Goal: Find contact information: Find contact information

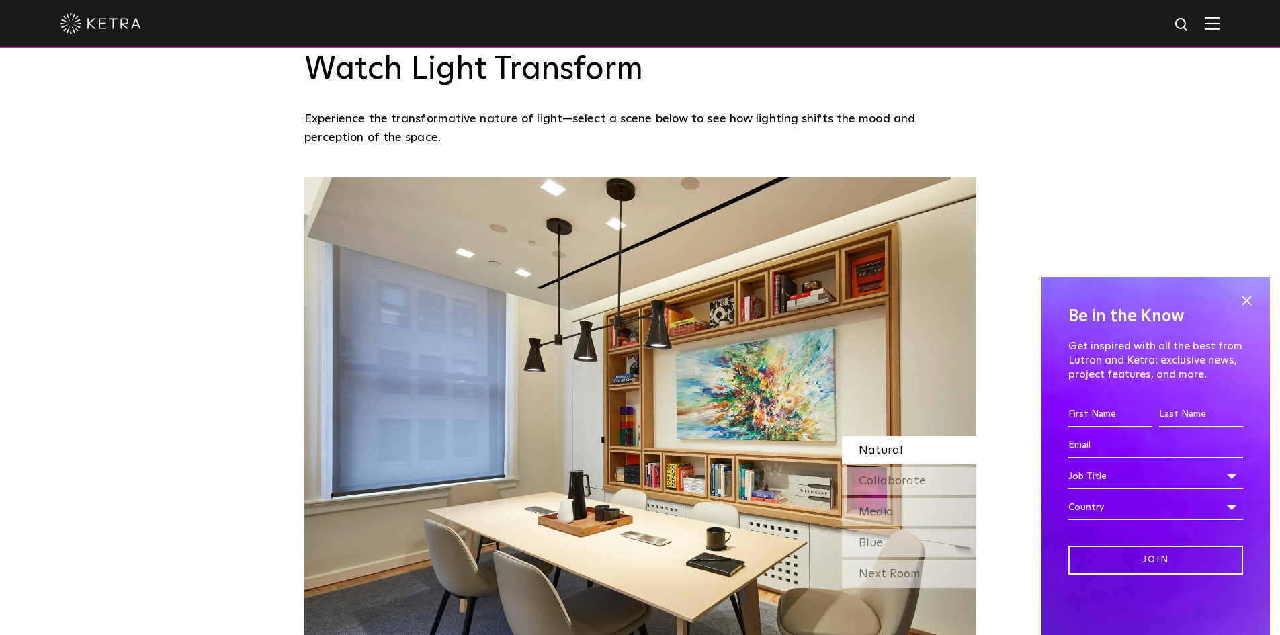
scroll to position [1142, 0]
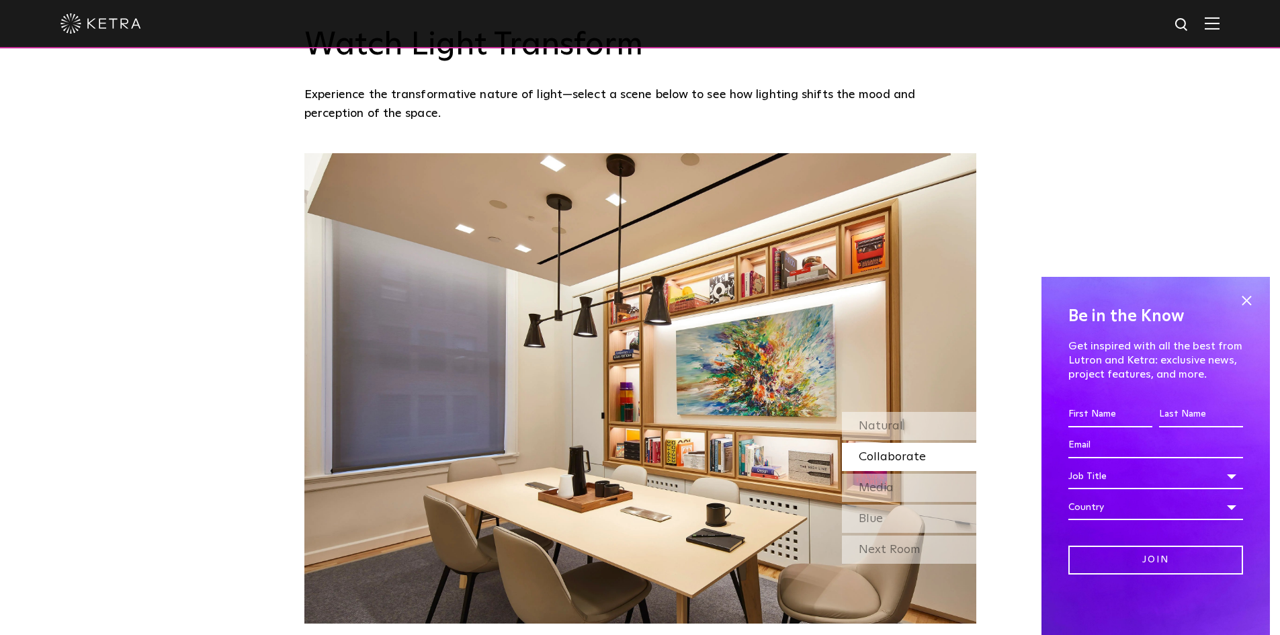
click at [895, 458] on span "Collaborate" at bounding box center [891, 457] width 67 height 12
click at [906, 431] on div "Natural" at bounding box center [909, 426] width 134 height 28
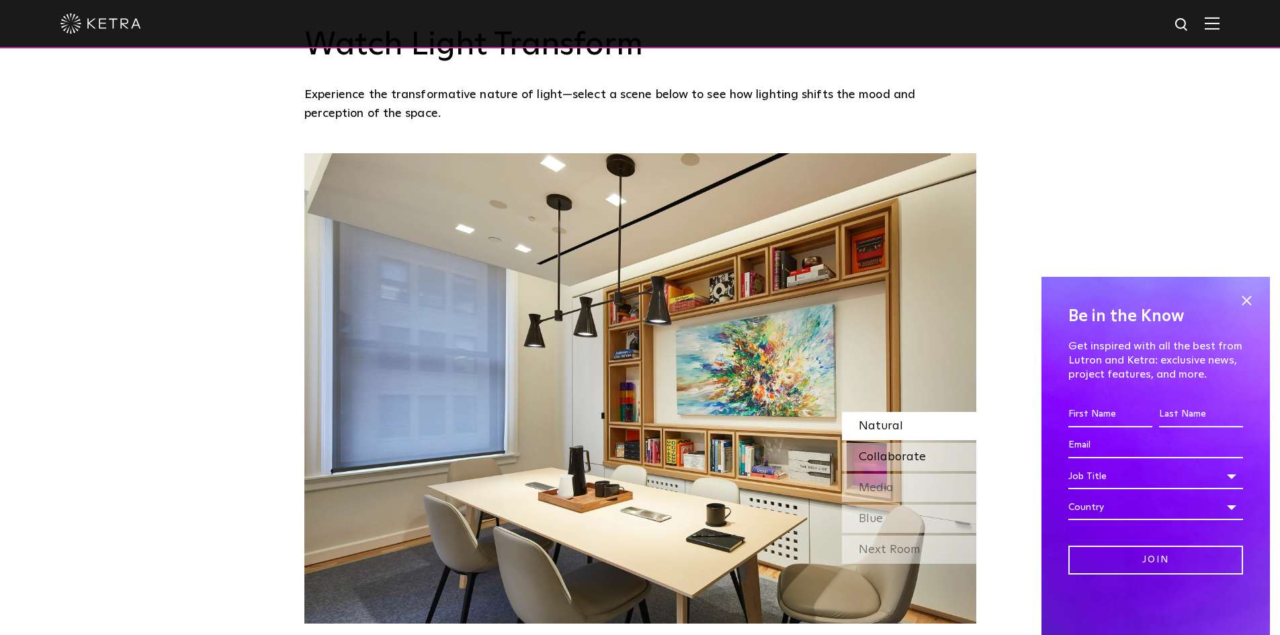
click at [905, 451] on span "Collaborate" at bounding box center [891, 457] width 67 height 12
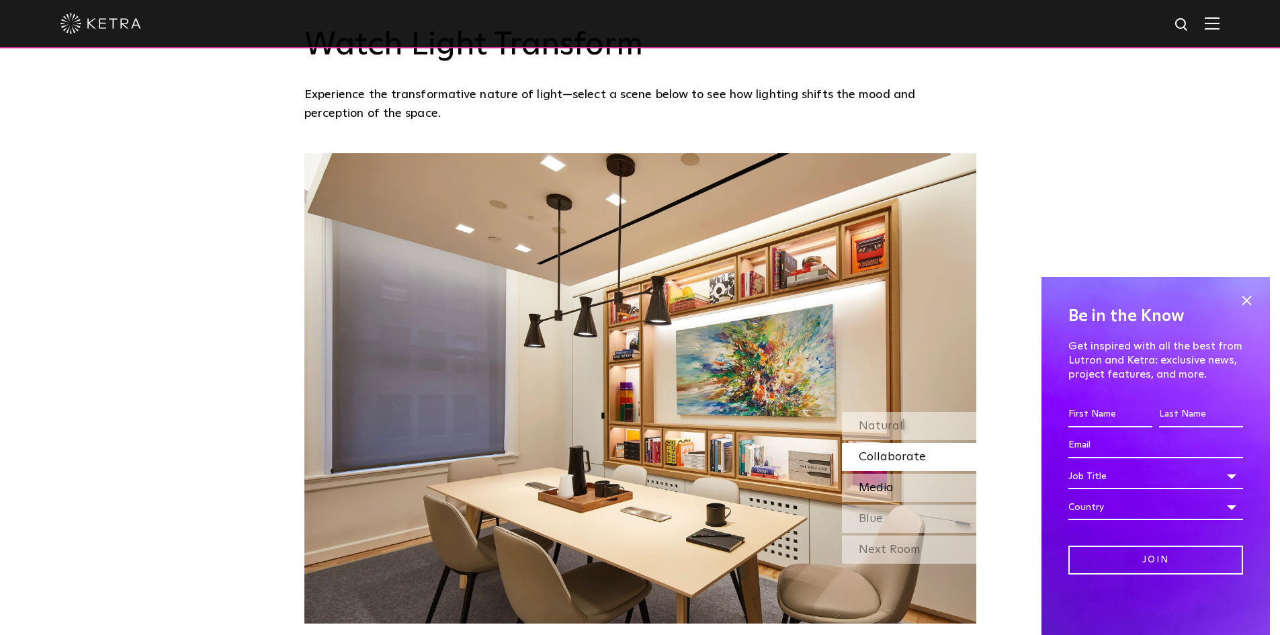
click at [905, 486] on div "Media" at bounding box center [909, 488] width 134 height 28
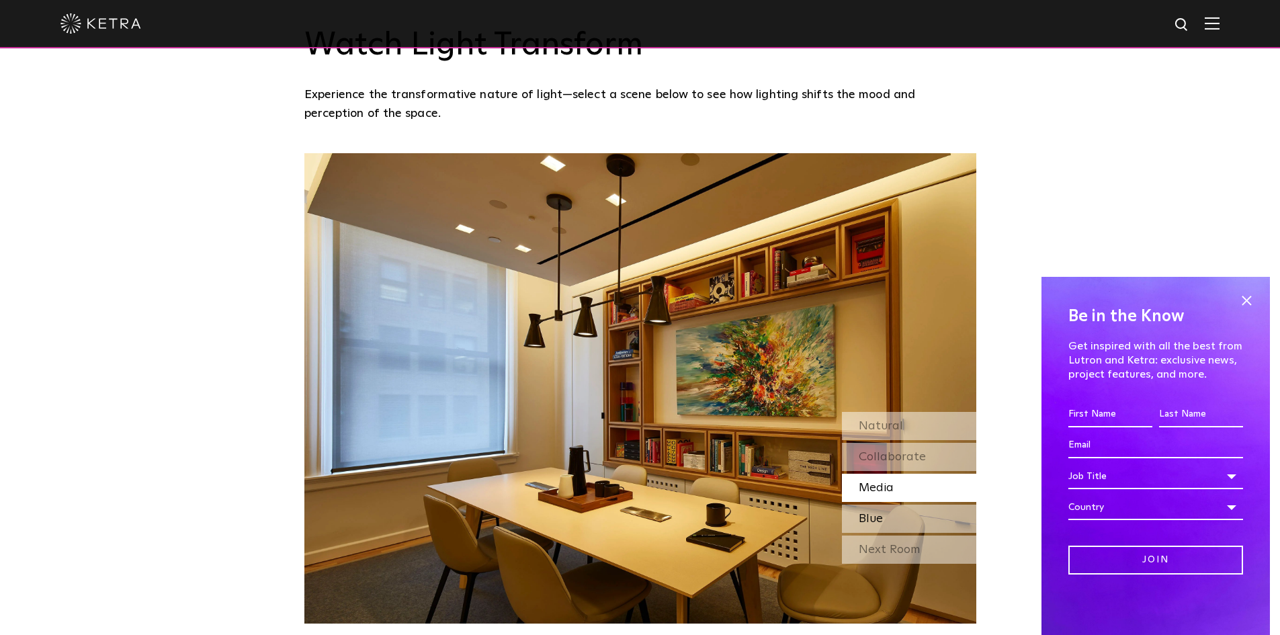
click at [905, 514] on div "Blue" at bounding box center [909, 518] width 134 height 28
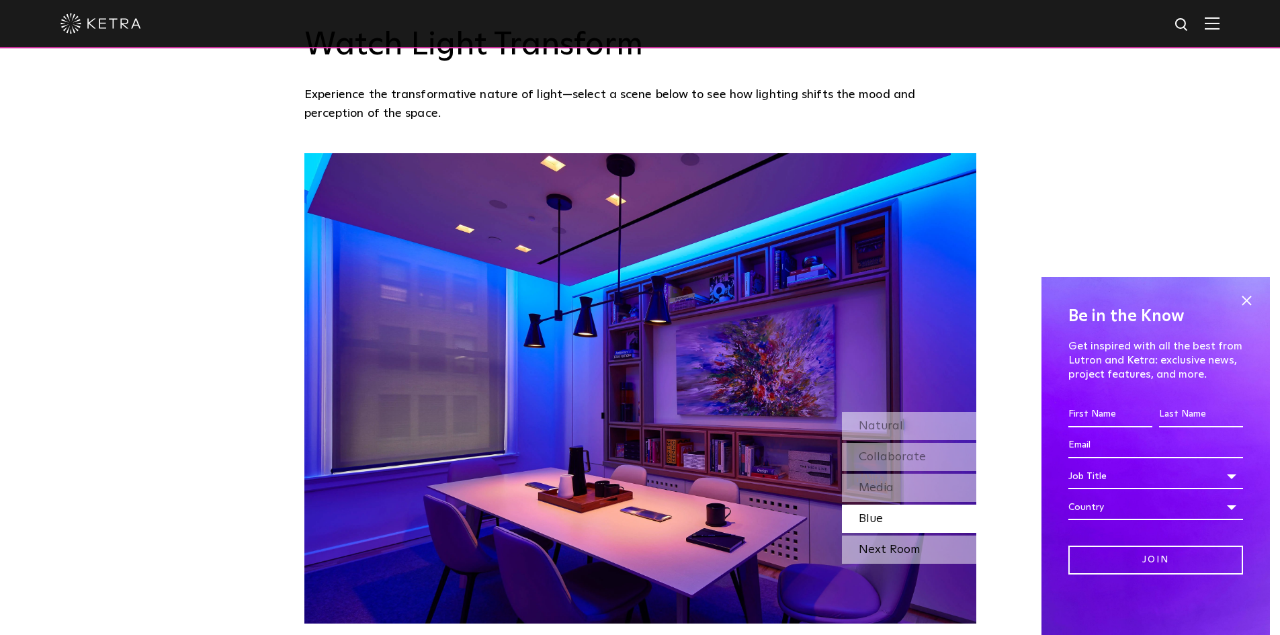
click at [903, 553] on div "Next Room" at bounding box center [909, 549] width 134 height 28
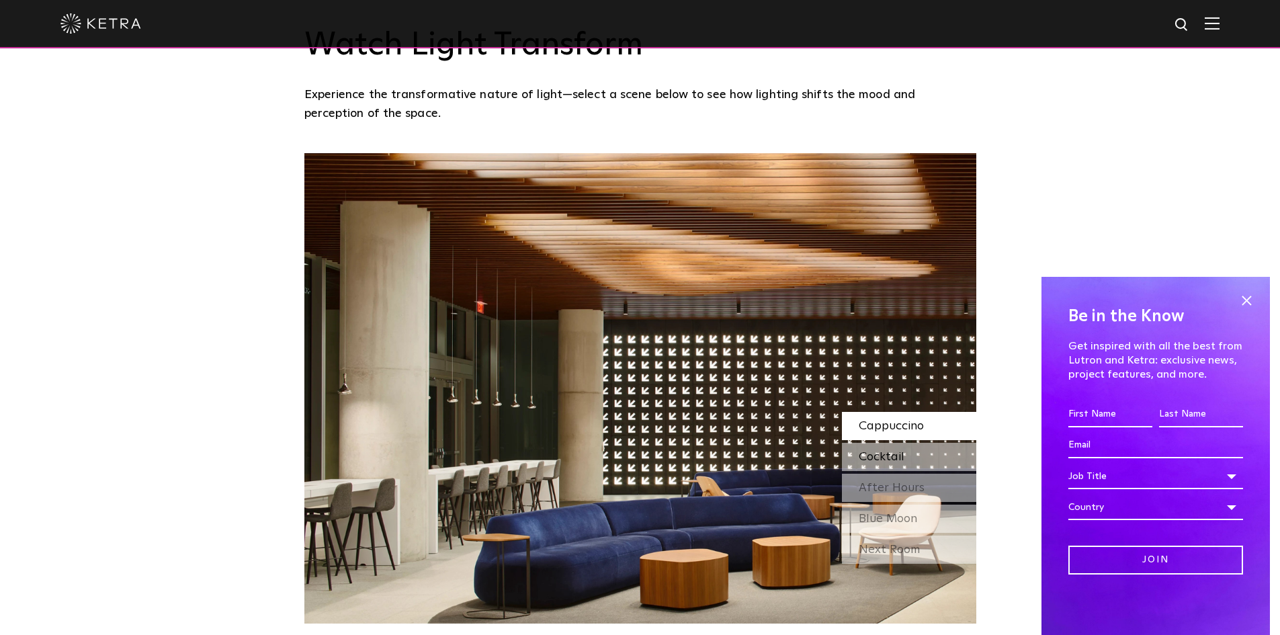
click at [928, 459] on div "Cocktail" at bounding box center [909, 457] width 134 height 28
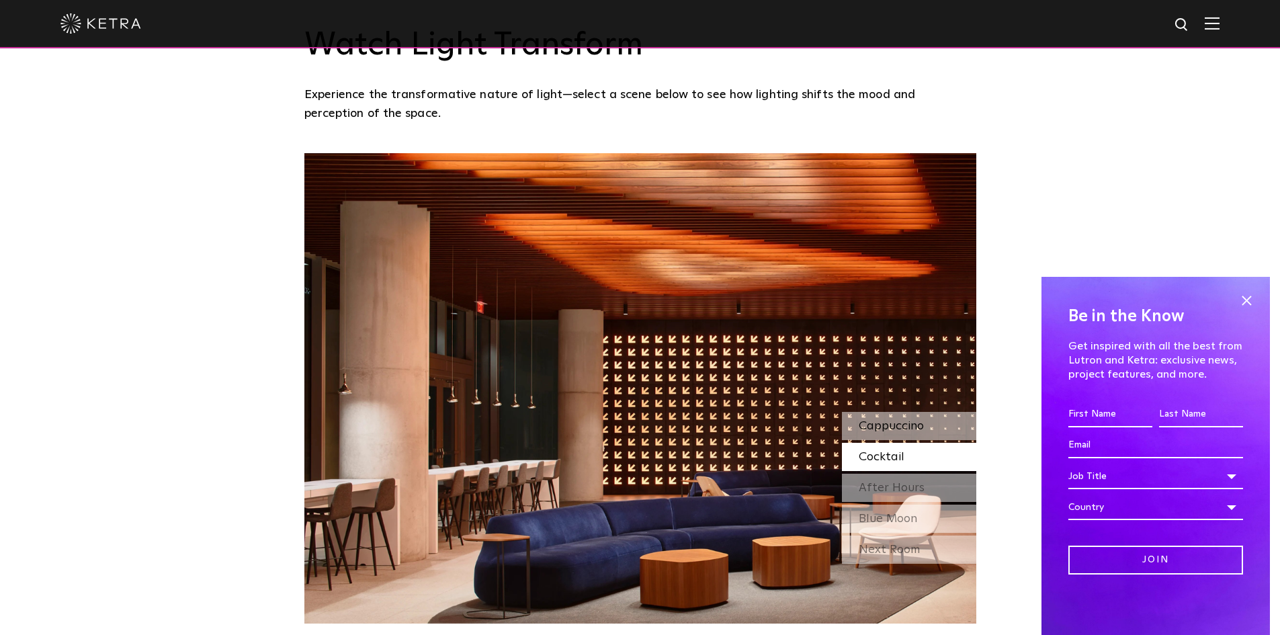
click at [931, 437] on div "Cappuccino" at bounding box center [909, 426] width 134 height 28
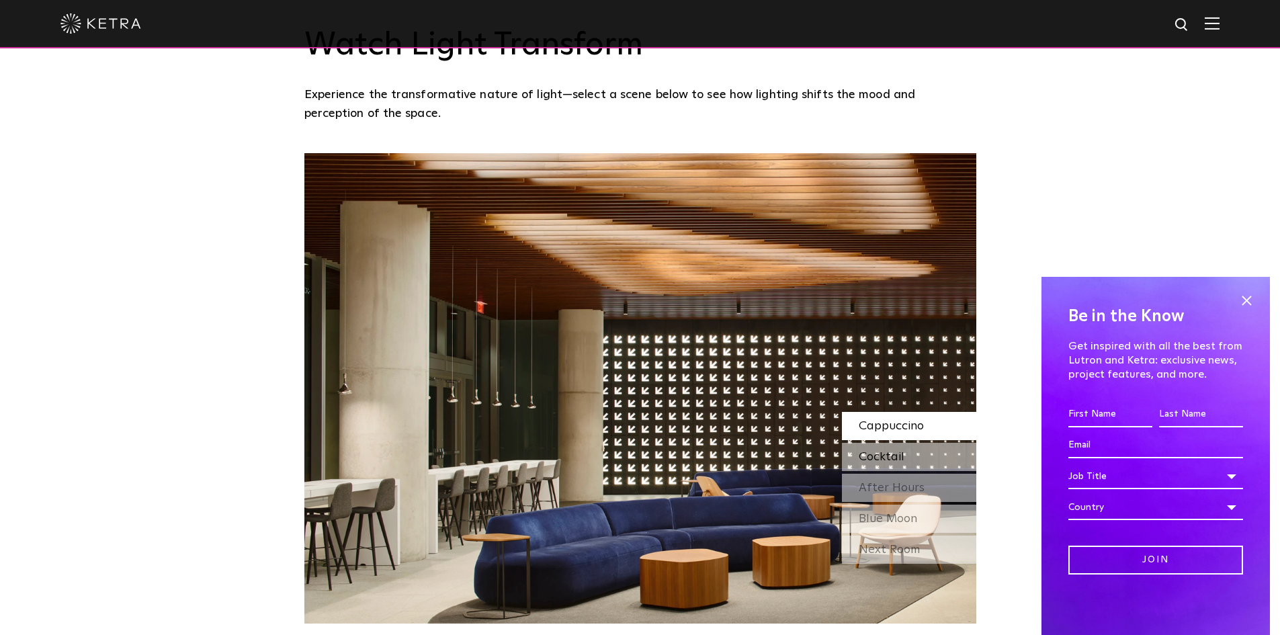
click at [924, 453] on div "Cocktail" at bounding box center [909, 457] width 134 height 28
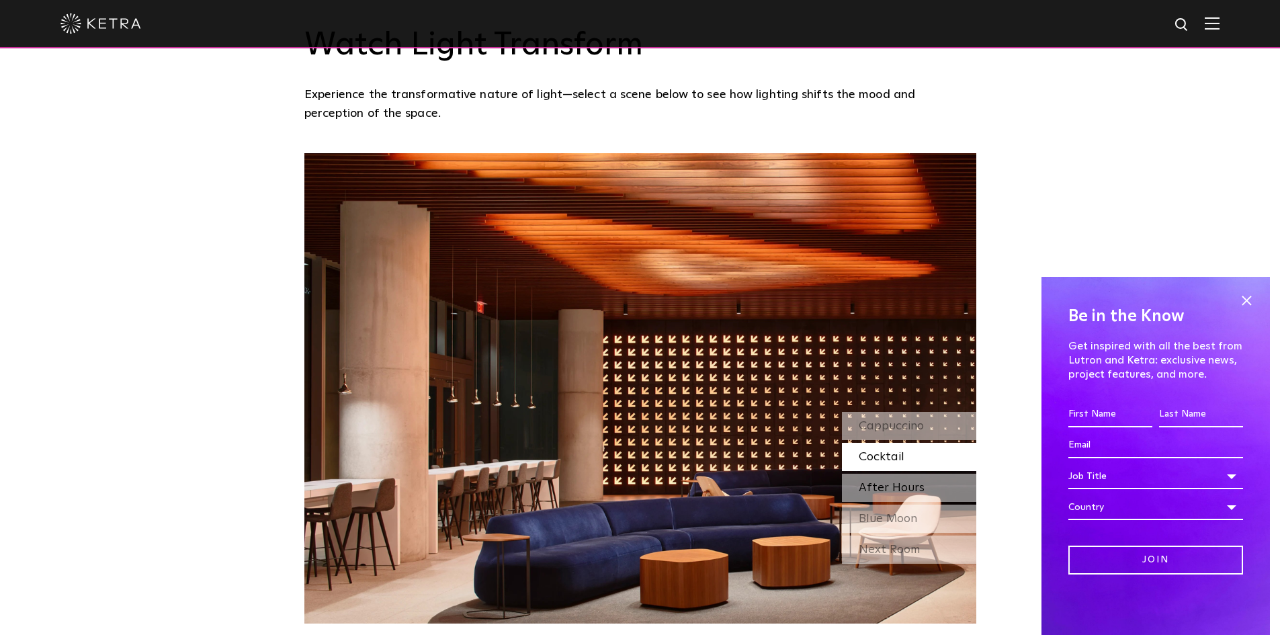
click at [909, 484] on span "After Hours" at bounding box center [891, 488] width 66 height 12
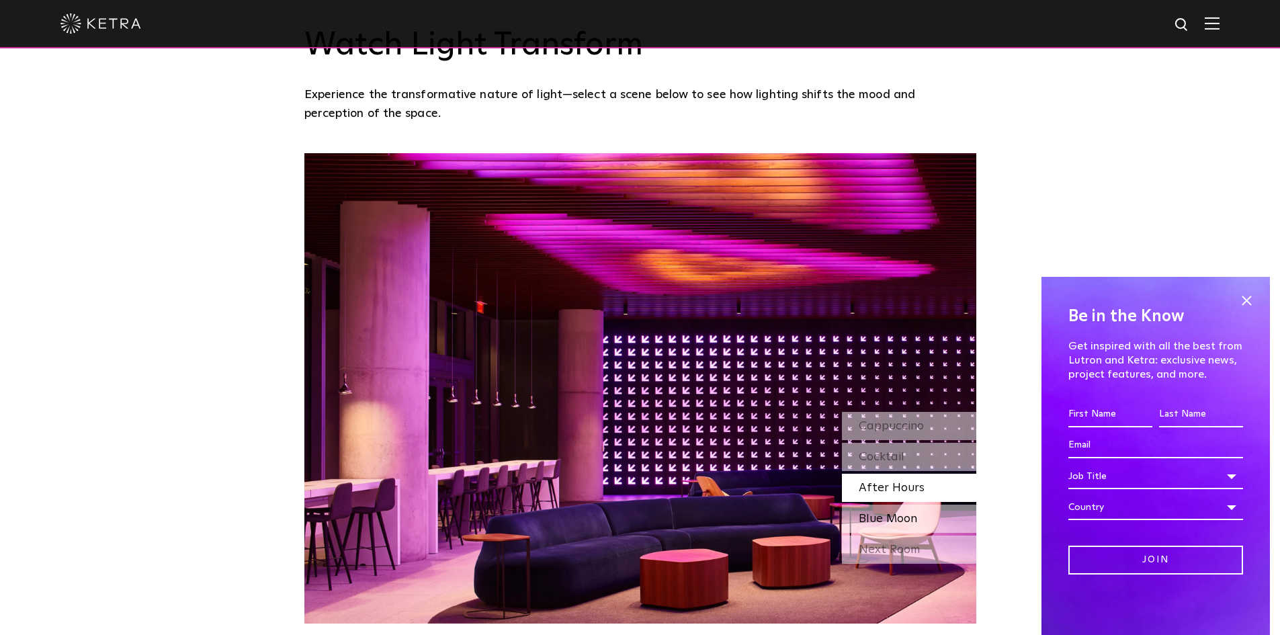
click at [906, 519] on span "Blue Moon" at bounding box center [887, 519] width 58 height 12
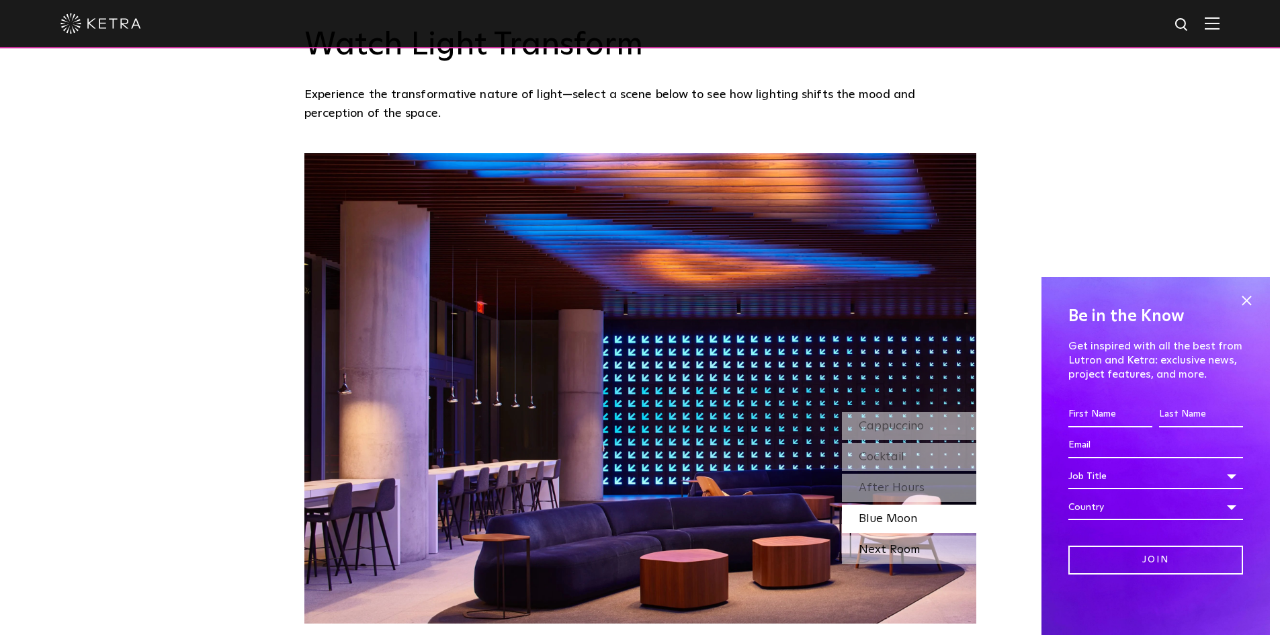
click at [911, 545] on div "Next Room" at bounding box center [909, 549] width 134 height 28
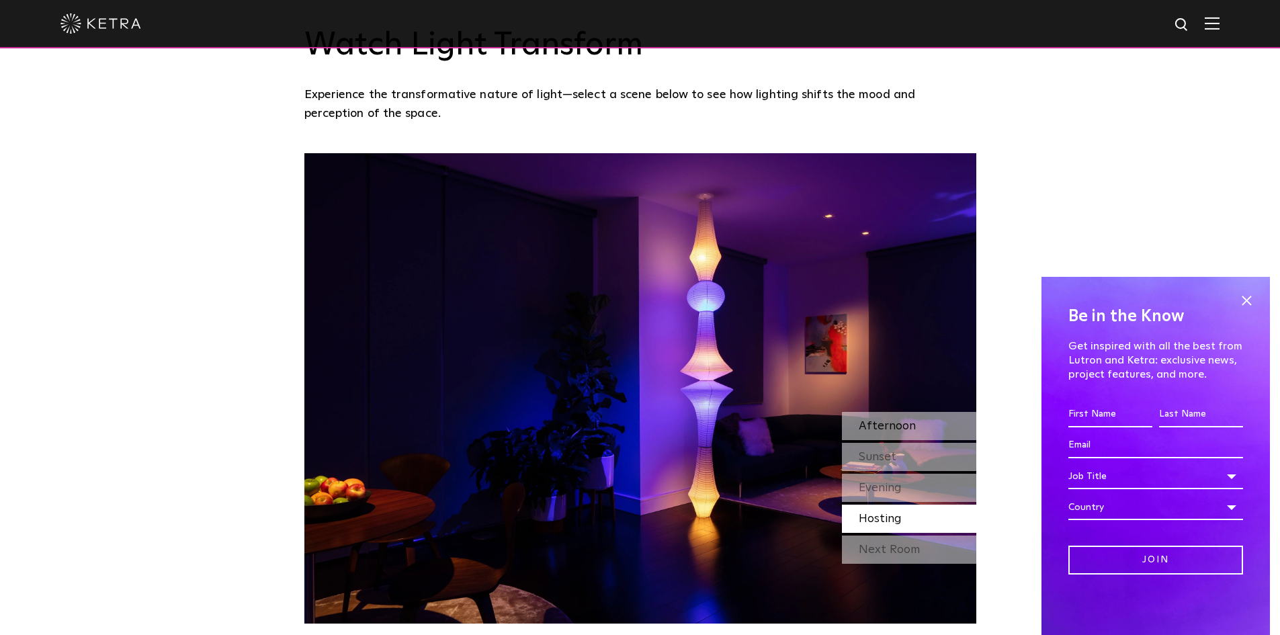
click at [891, 424] on span "Afternoon" at bounding box center [886, 426] width 57 height 12
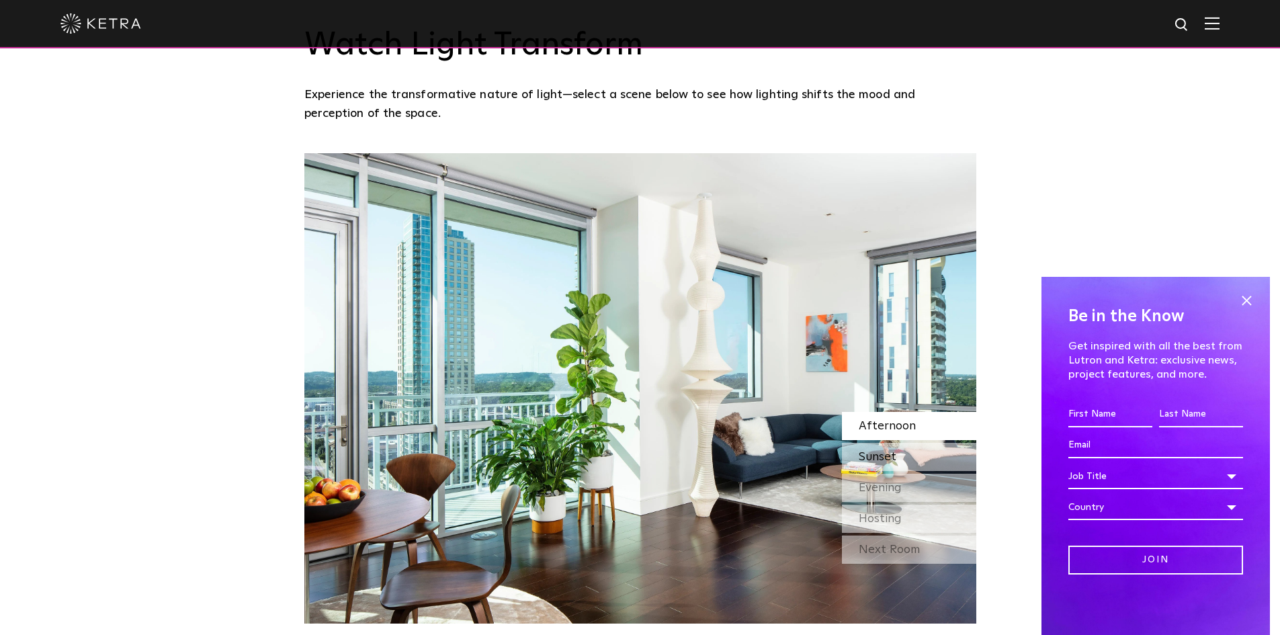
click at [893, 453] on span "Sunset" at bounding box center [877, 457] width 38 height 12
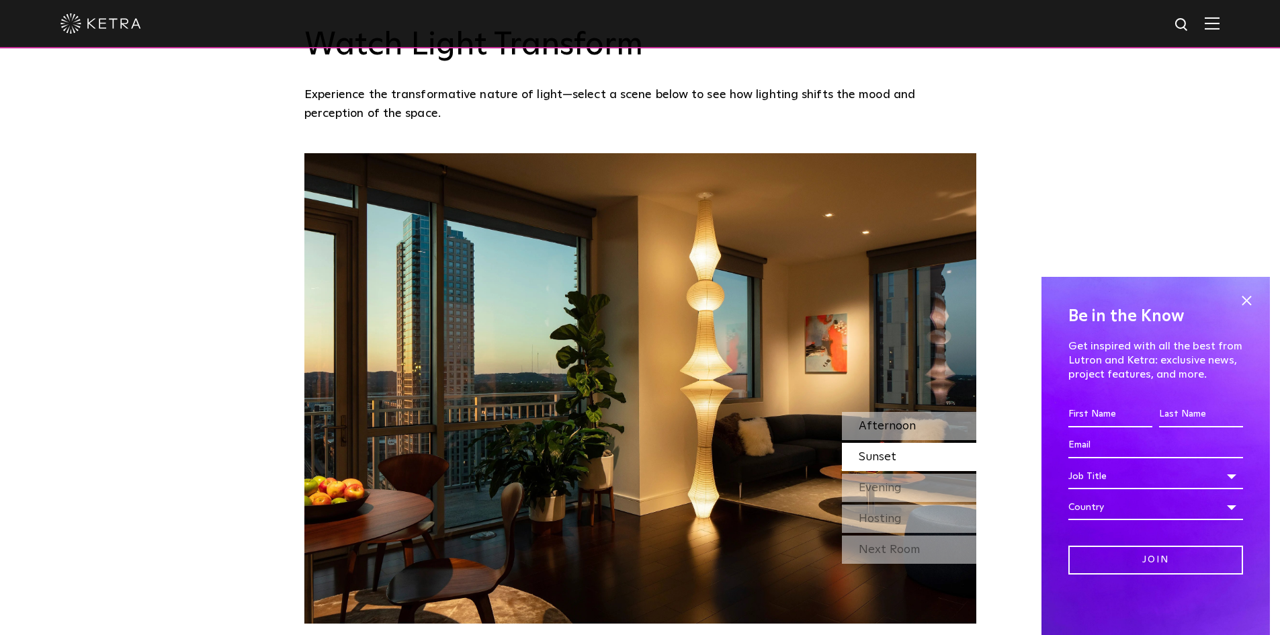
click at [911, 432] on span "Afternoon" at bounding box center [886, 426] width 57 height 12
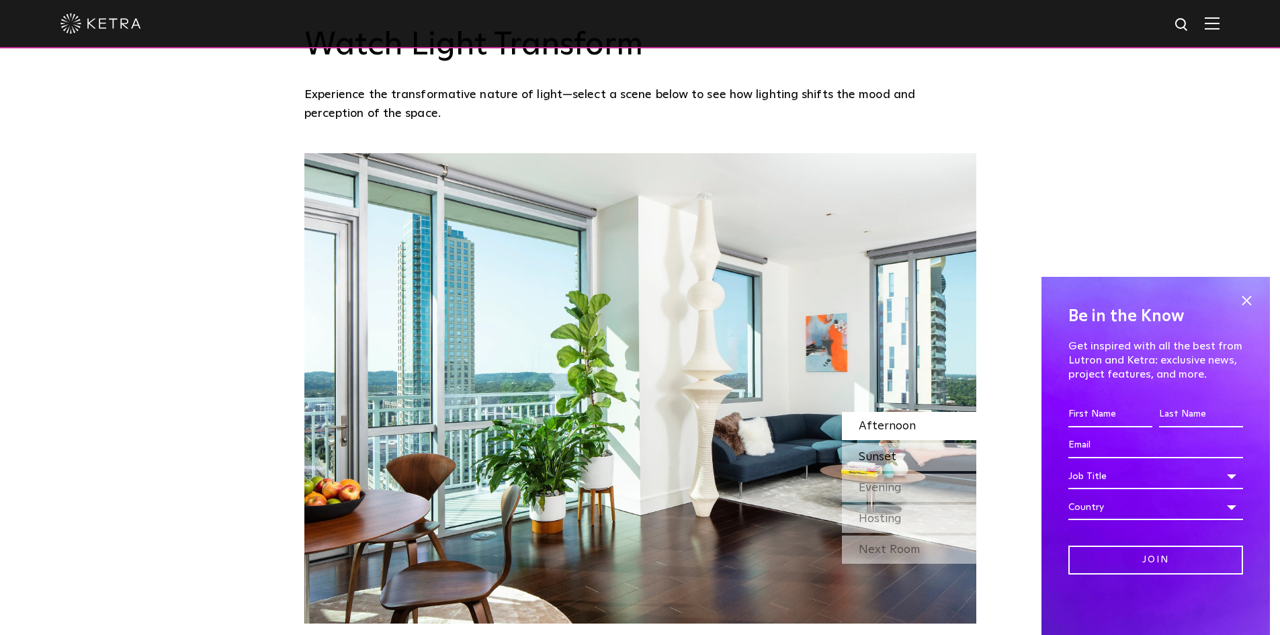
click at [906, 461] on div "Sunset" at bounding box center [909, 457] width 134 height 28
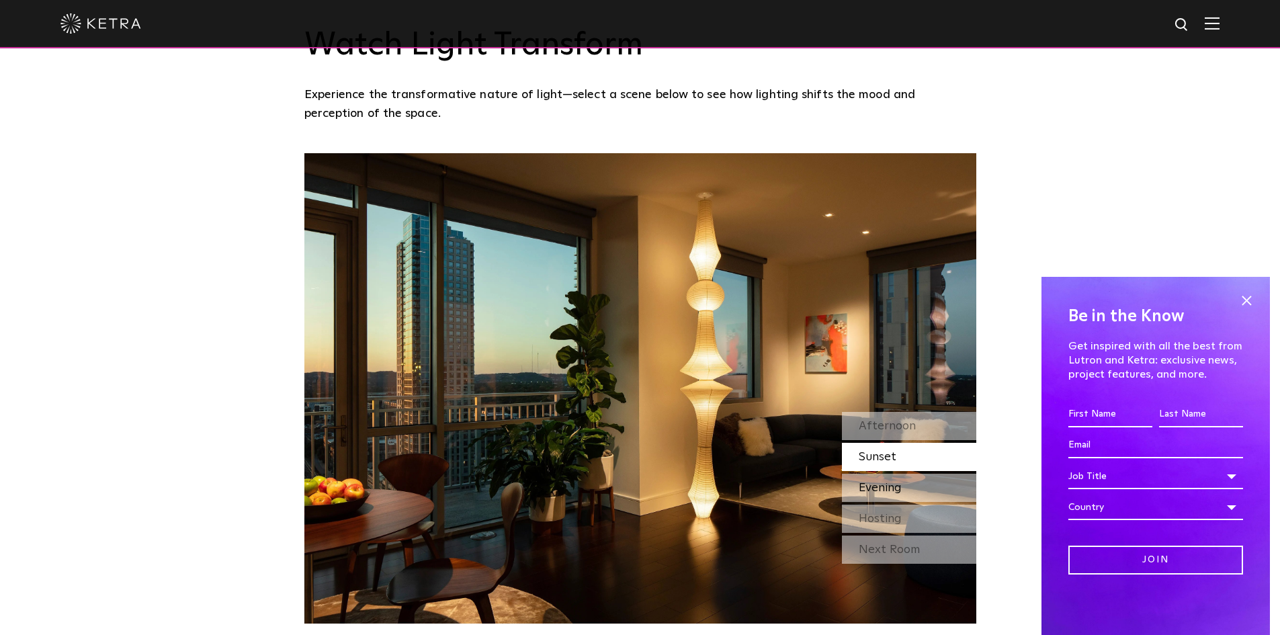
click at [902, 484] on div "Evening" at bounding box center [909, 488] width 134 height 28
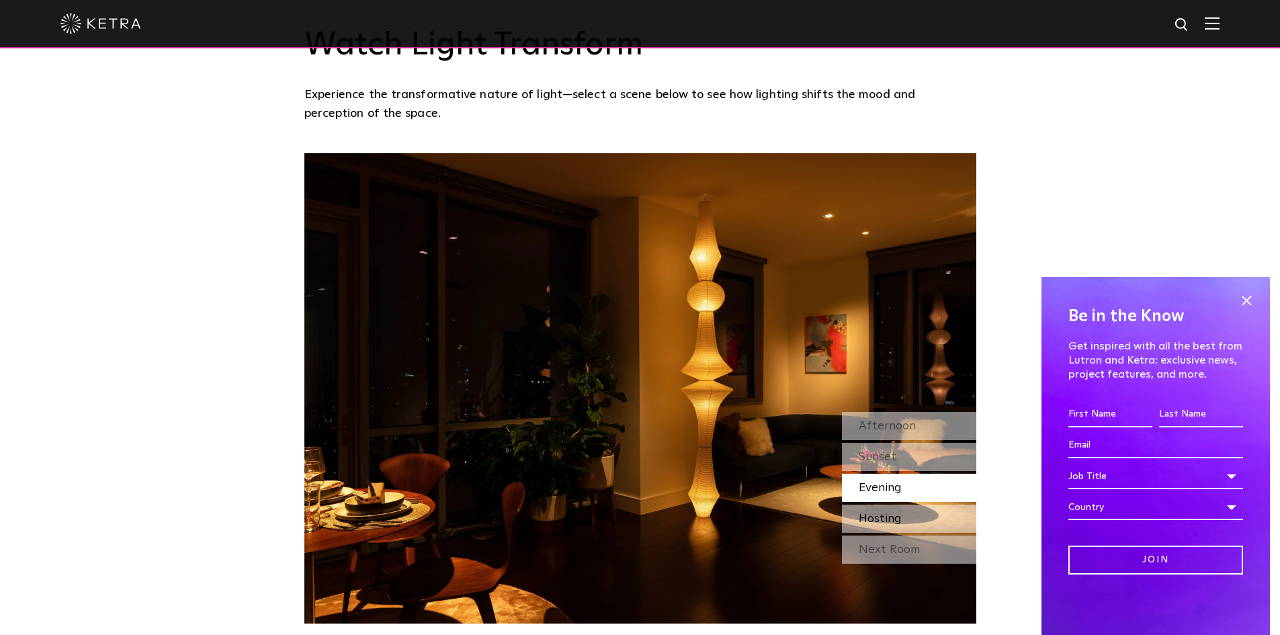
click at [899, 517] on span "Hosting" at bounding box center [879, 519] width 43 height 12
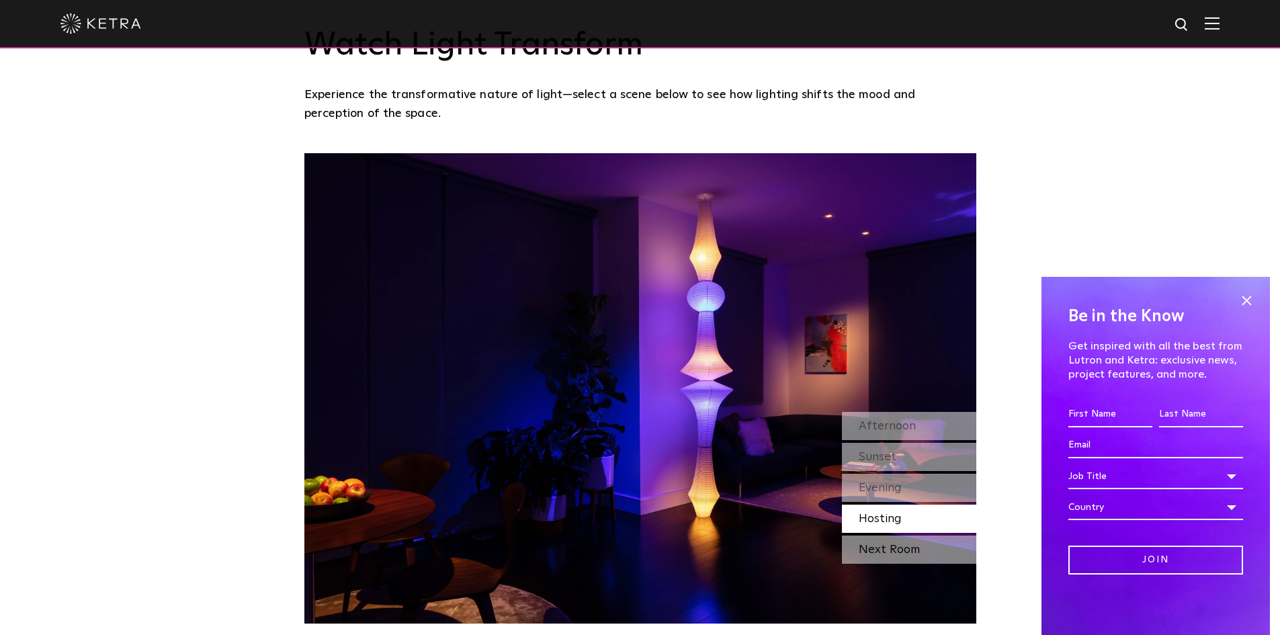
click at [898, 541] on div "Next Room" at bounding box center [909, 549] width 134 height 28
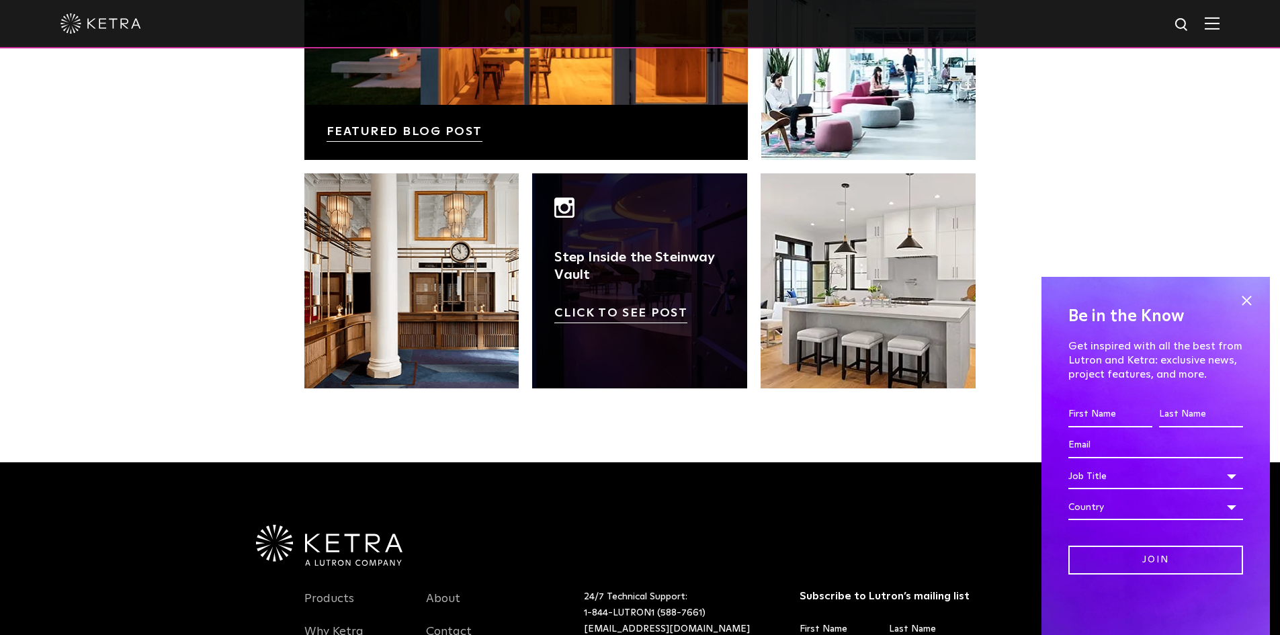
scroll to position [2754, 0]
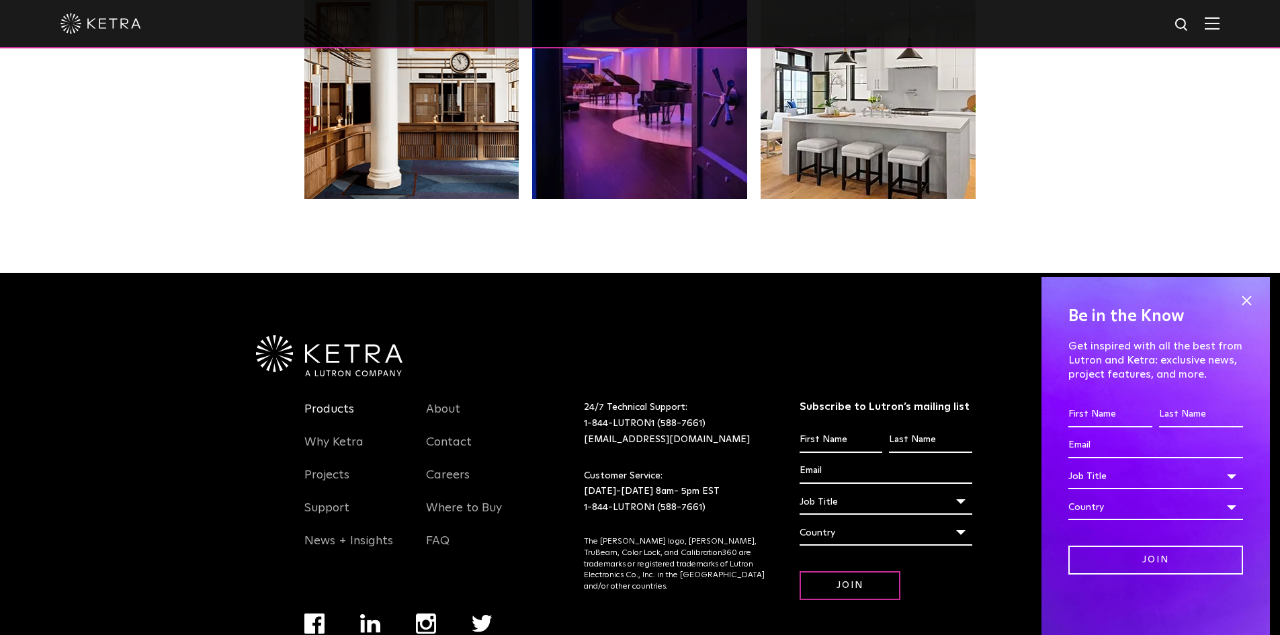
click at [345, 402] on link "Products" at bounding box center [329, 417] width 50 height 31
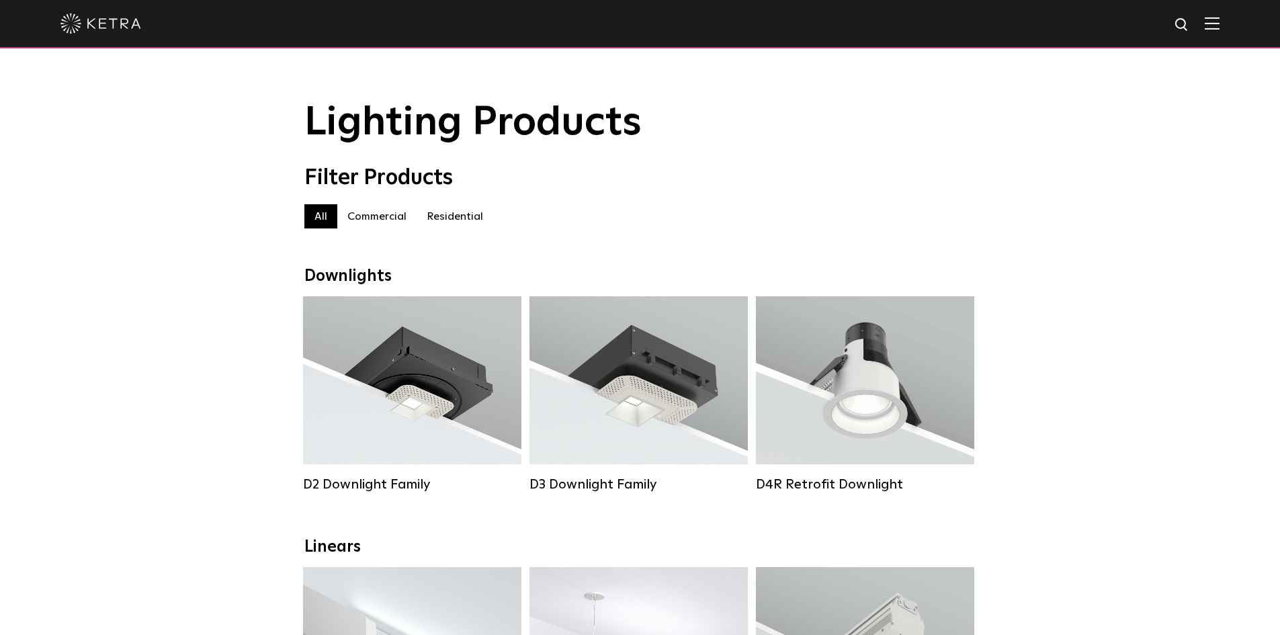
drag, startPoint x: 501, startPoint y: 214, endPoint x: 468, endPoint y: 214, distance: 32.9
click at [498, 214] on div "All Commercial Residential" at bounding box center [640, 216] width 672 height 24
click at [465, 216] on label "Residential" at bounding box center [454, 216] width 77 height 24
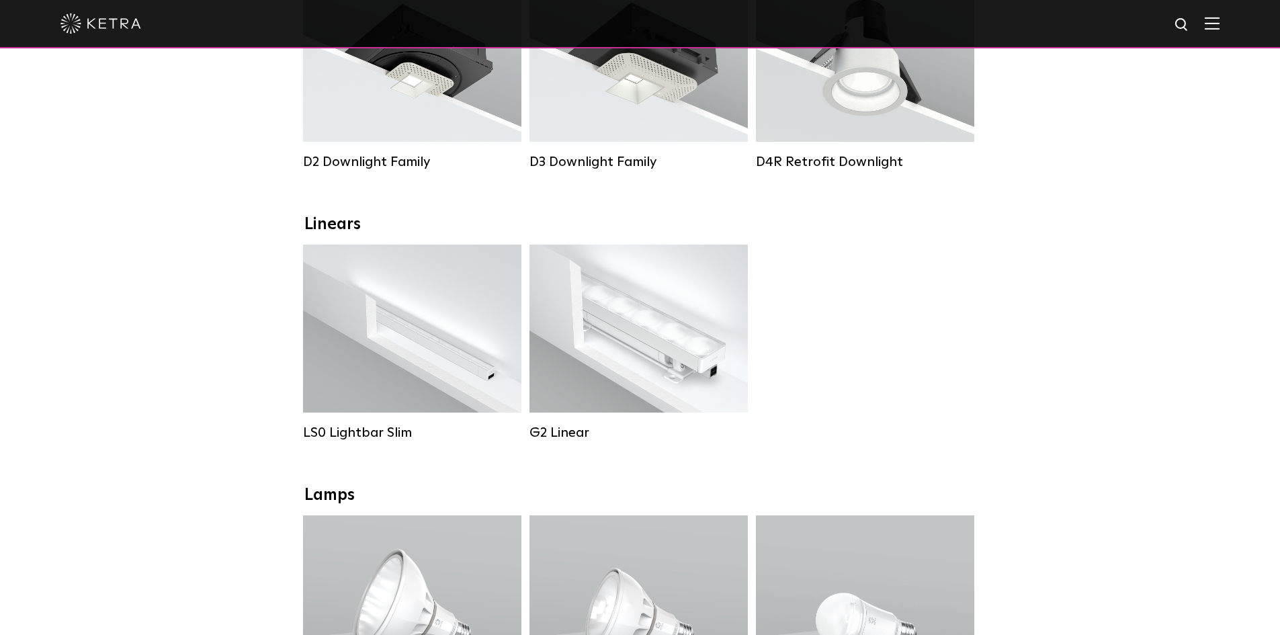
scroll to position [336, 0]
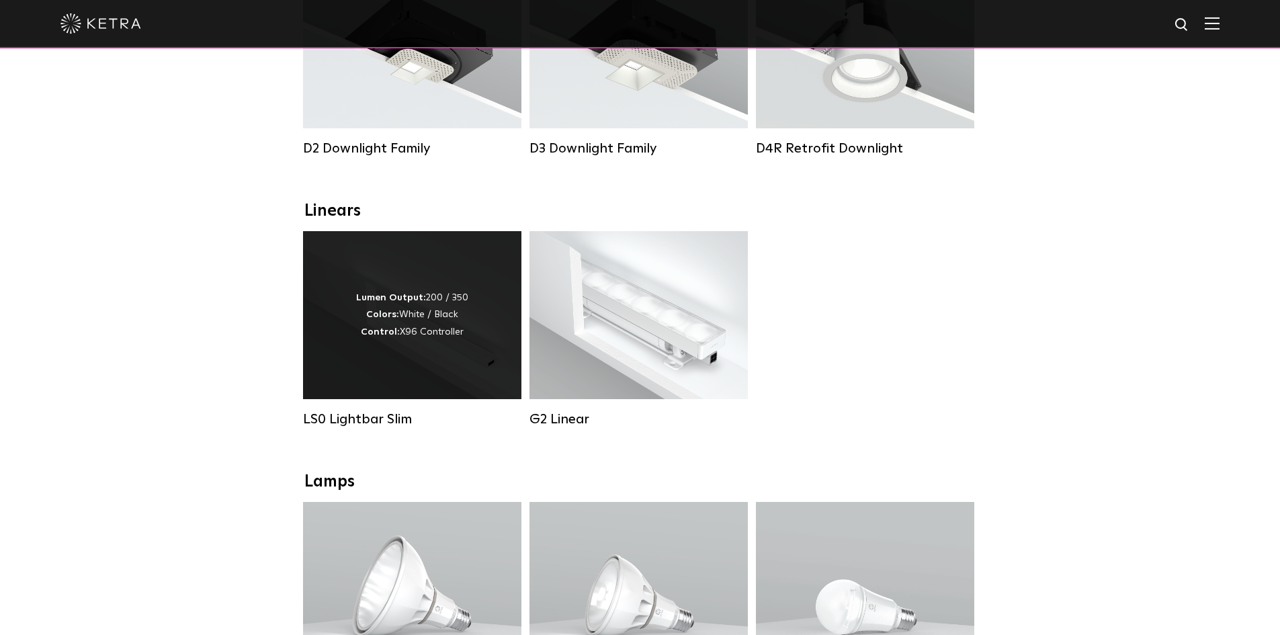
click at [411, 355] on div "Lumen Output: 200 / 350 Colors: White / Black Control: X96 Controller" at bounding box center [412, 315] width 218 height 168
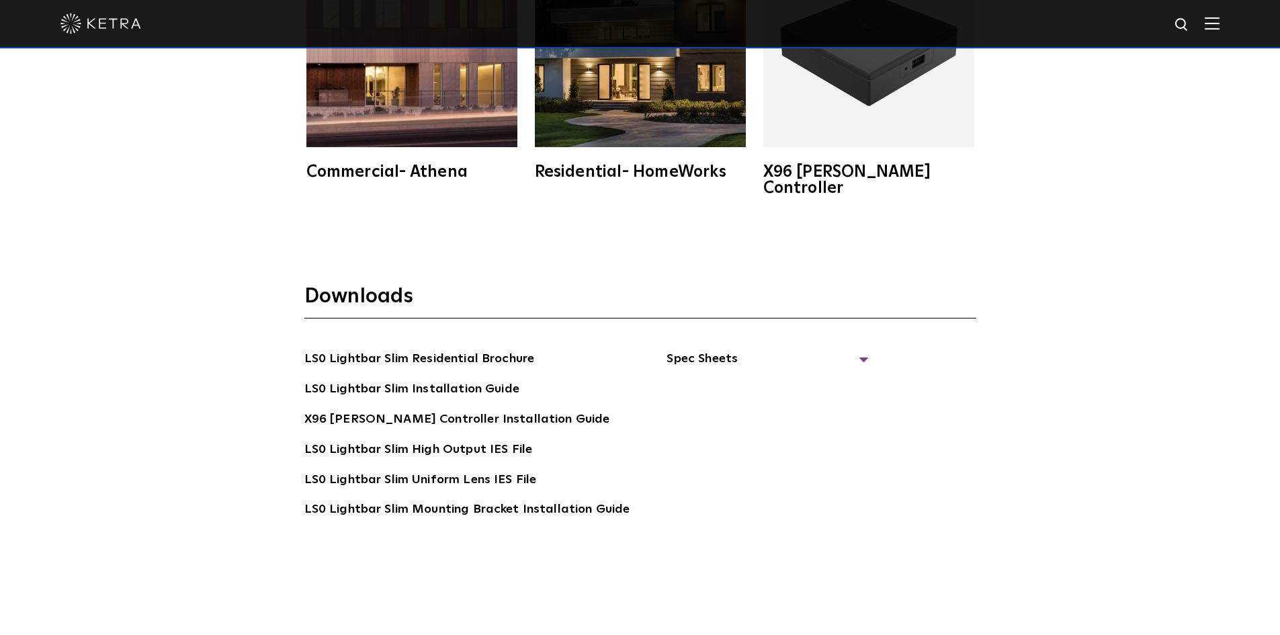
scroll to position [2351, 0]
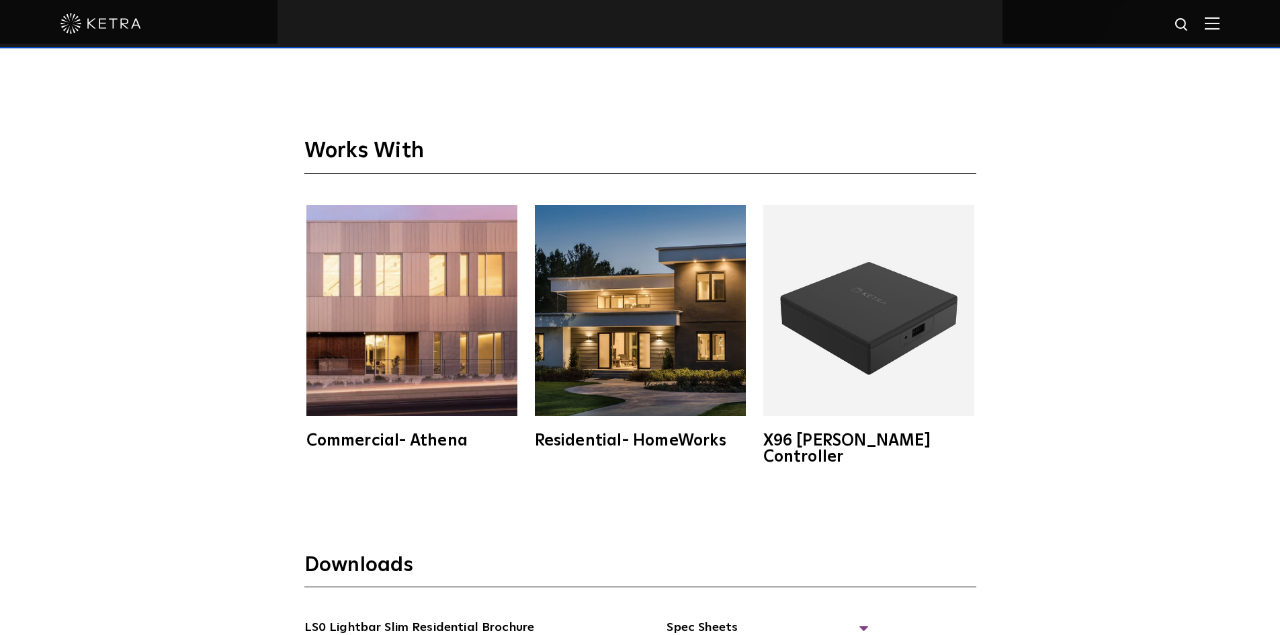
click at [601, 361] on img at bounding box center [640, 310] width 211 height 211
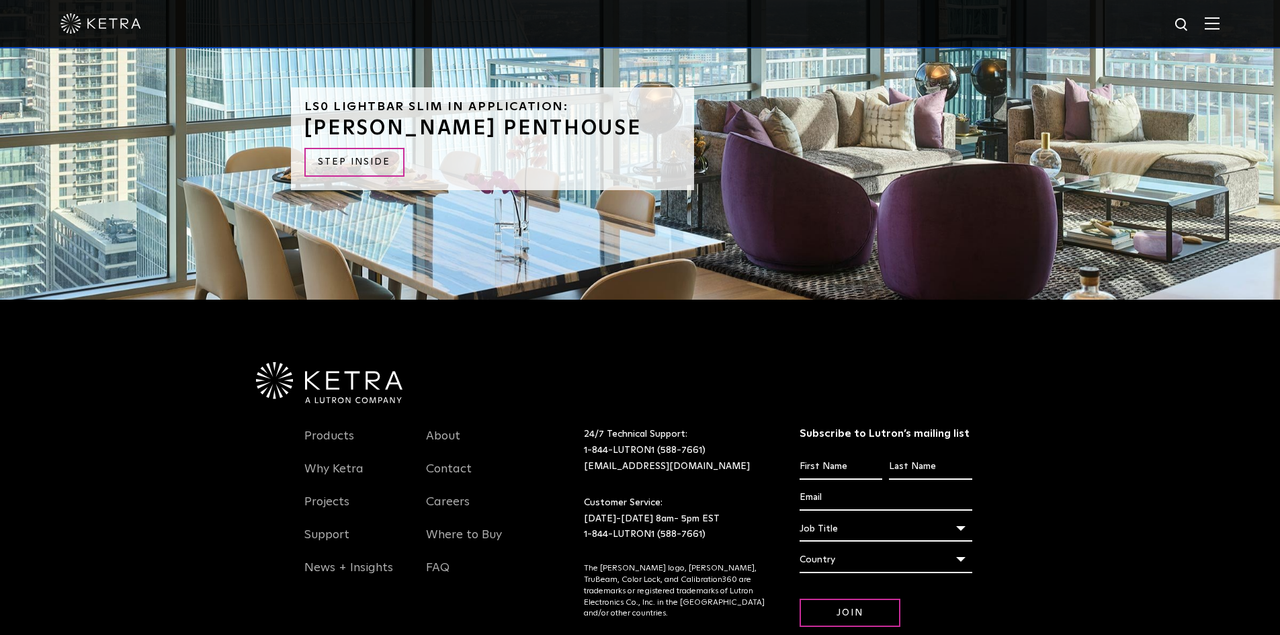
scroll to position [3477, 0]
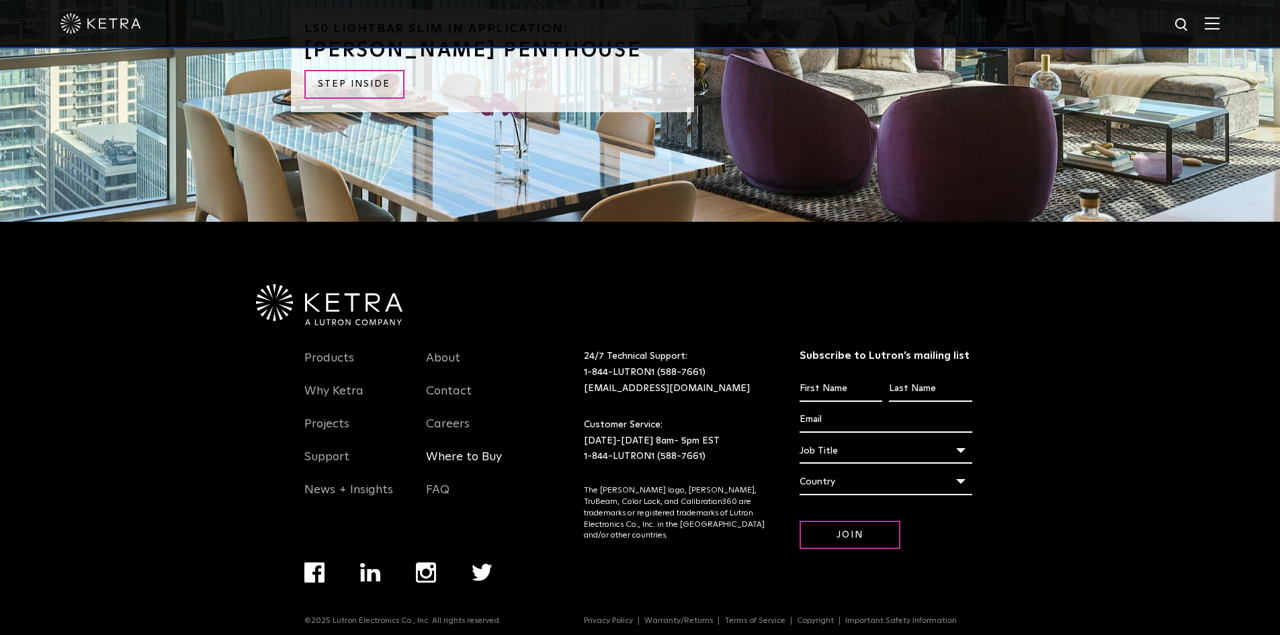
click at [484, 449] on link "Where to Buy" at bounding box center [464, 464] width 76 height 31
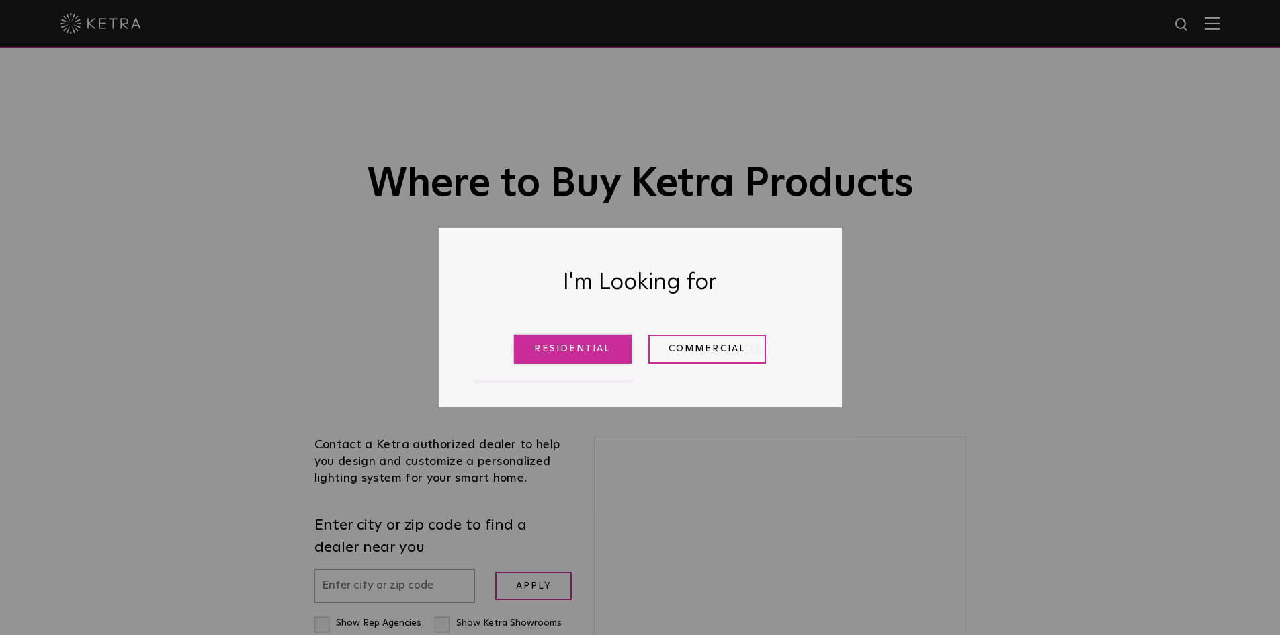
click at [602, 339] on link "Residential" at bounding box center [573, 349] width 118 height 29
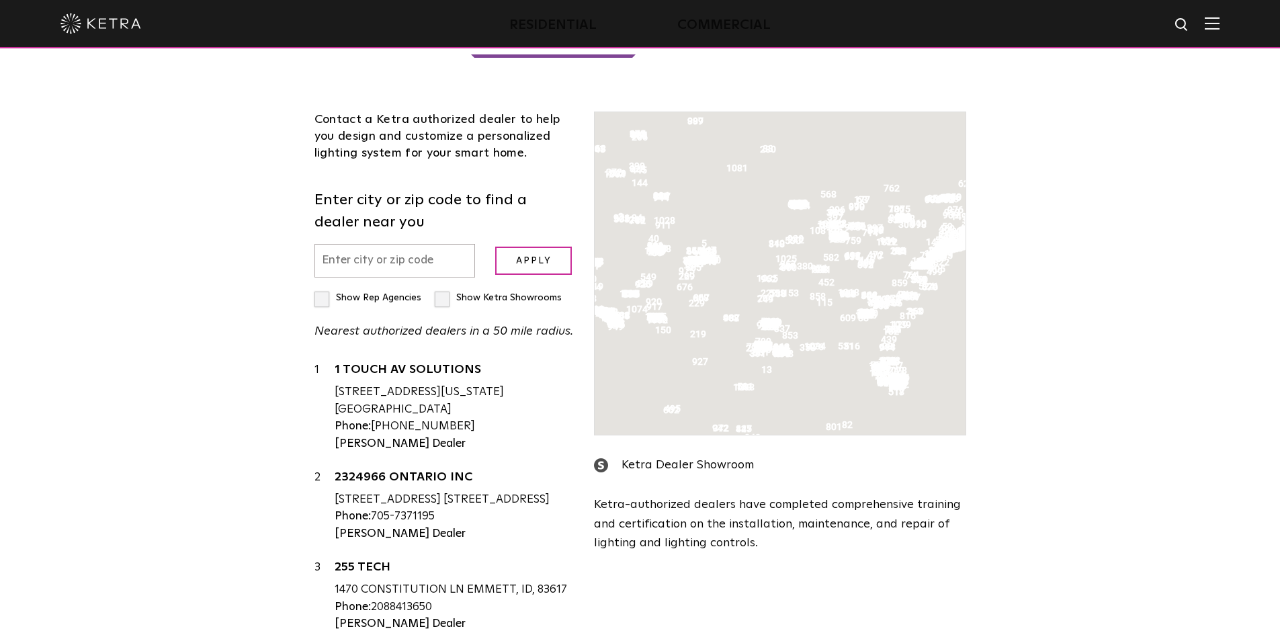
scroll to position [343, 0]
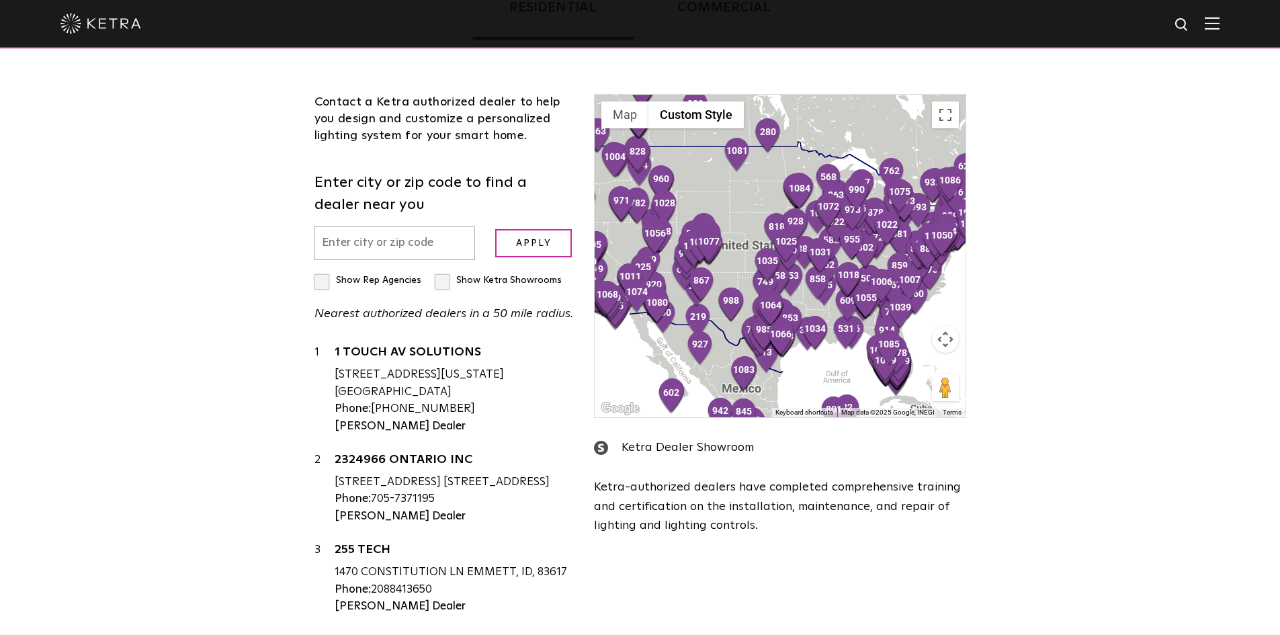
click at [445, 238] on input "text" at bounding box center [394, 243] width 161 height 34
click at [537, 247] on input "Apply" at bounding box center [533, 243] width 77 height 29
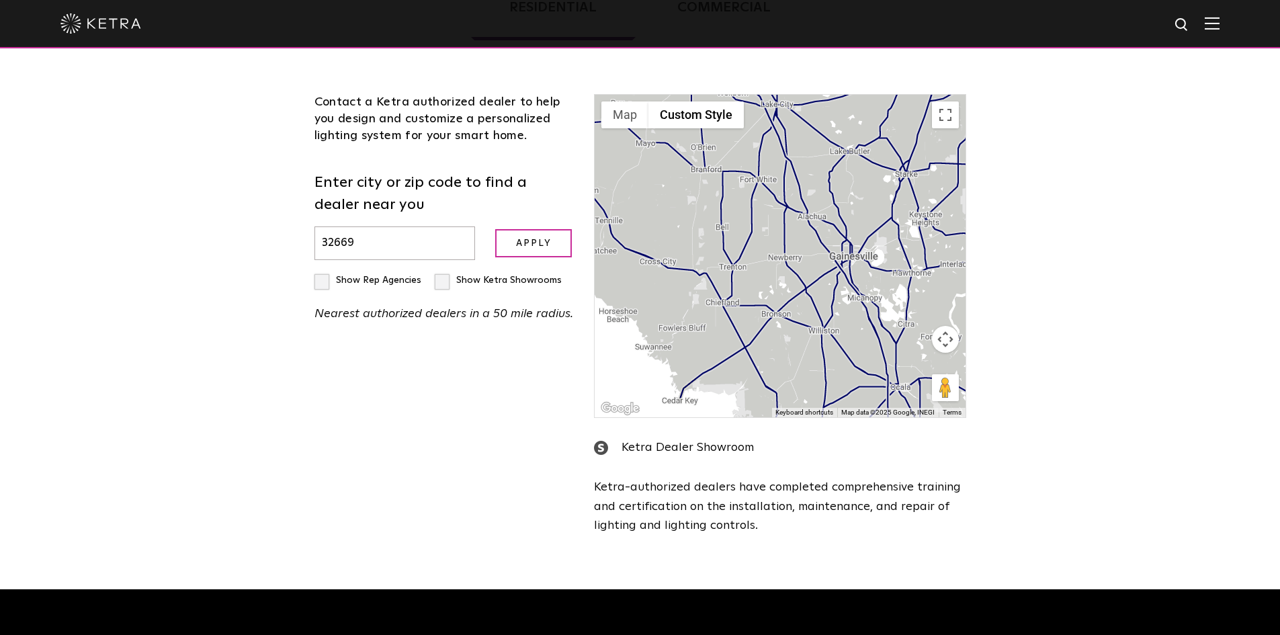
click at [465, 310] on p "Nearest authorized dealers in a 50 mile radius." at bounding box center [444, 313] width 260 height 19
click at [523, 247] on input "Apply" at bounding box center [533, 243] width 77 height 29
click at [417, 244] on input "32669" at bounding box center [394, 243] width 161 height 34
type input "3"
click at [495, 229] on input "Apply" at bounding box center [533, 243] width 77 height 29
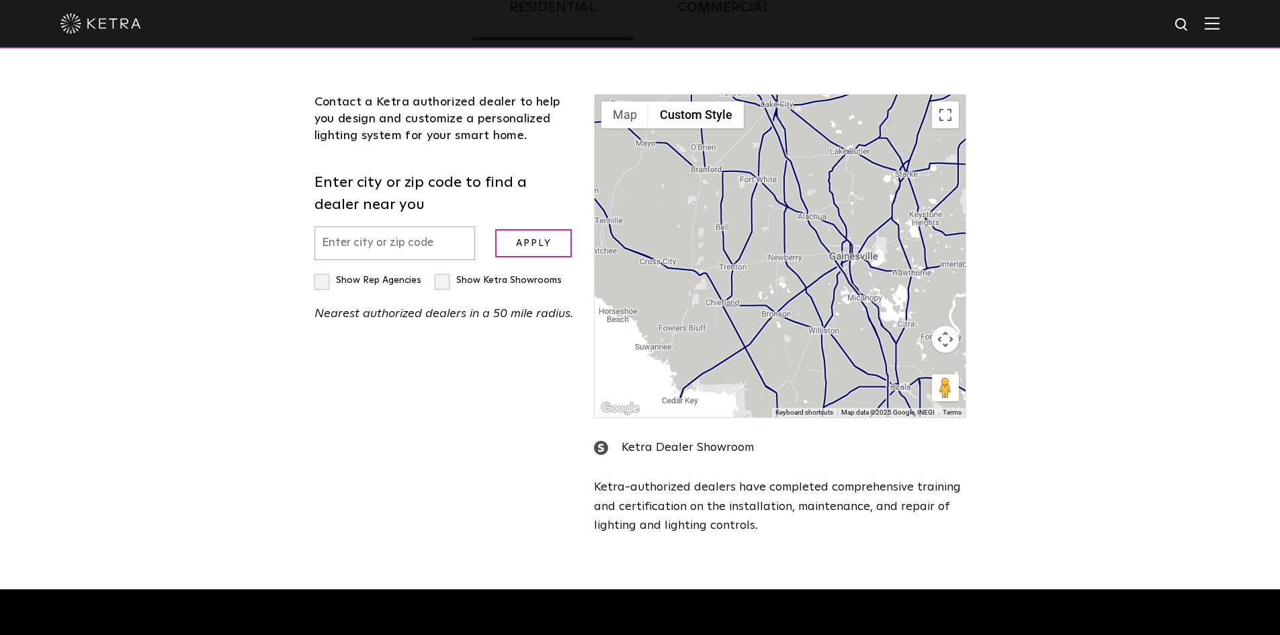
click at [495, 229] on input "Apply" at bounding box center [533, 243] width 77 height 29
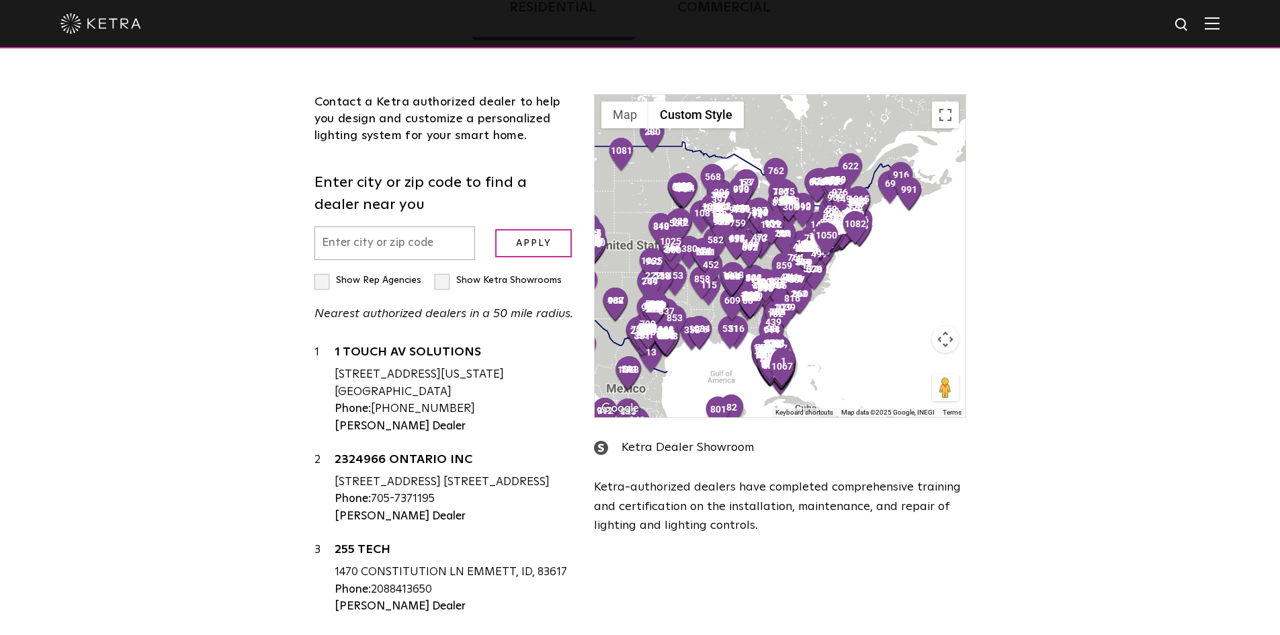
click at [805, 367] on div at bounding box center [779, 256] width 370 height 322
click at [952, 344] on button "Map camera controls" at bounding box center [945, 339] width 27 height 27
click at [910, 304] on button "Zoom in" at bounding box center [911, 305] width 27 height 27
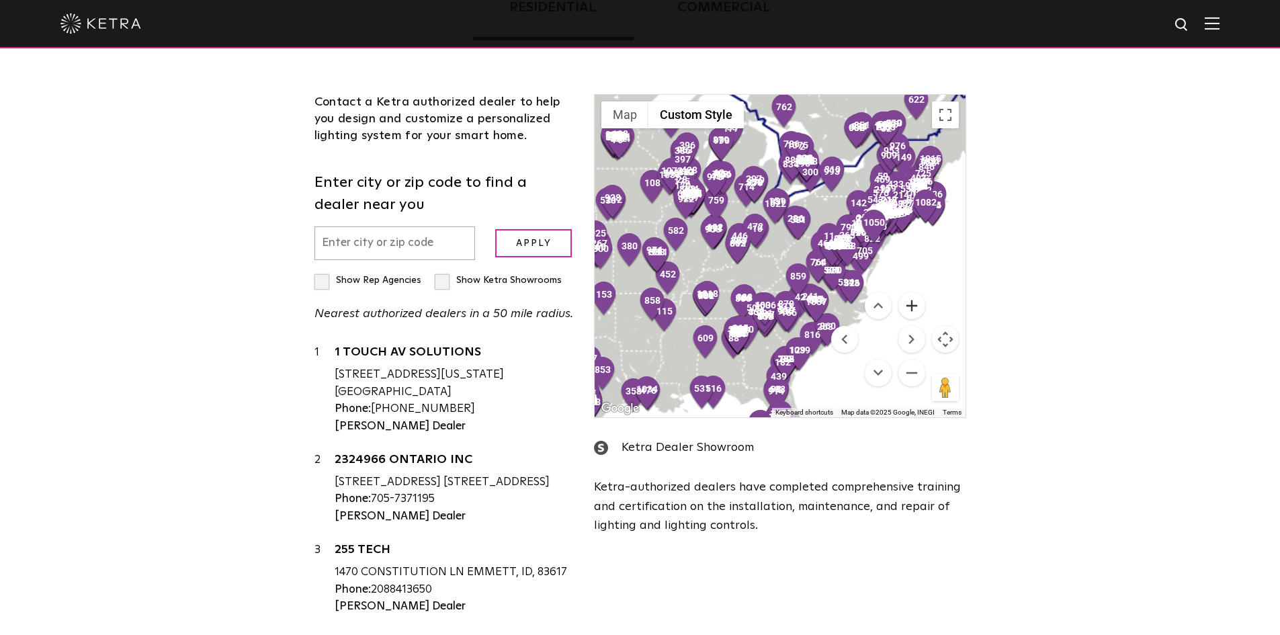
click at [910, 304] on button "Zoom in" at bounding box center [911, 305] width 27 height 27
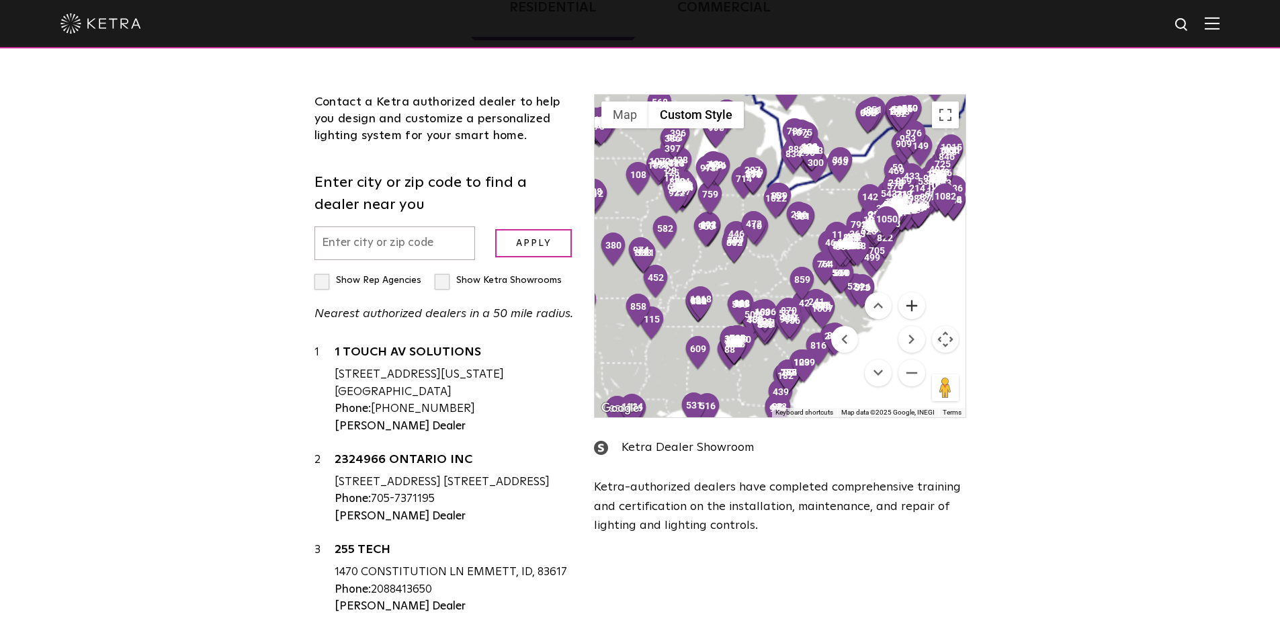
click at [910, 304] on button "Zoom in" at bounding box center [911, 305] width 27 height 27
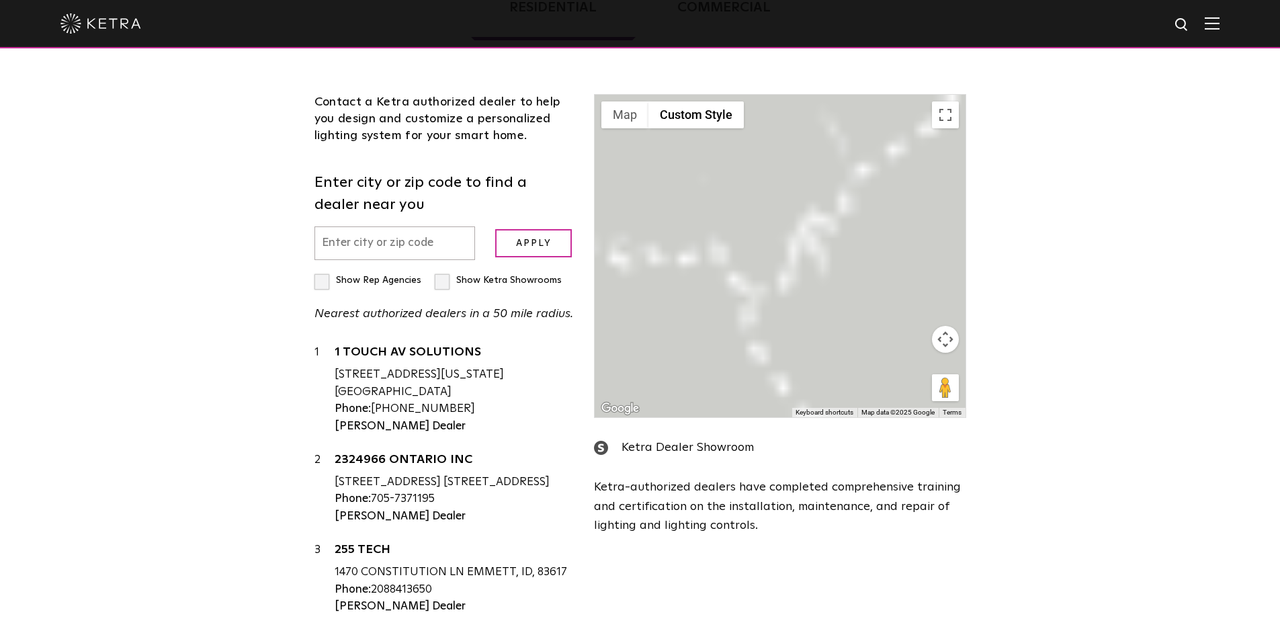
drag, startPoint x: 791, startPoint y: 316, endPoint x: 828, endPoint y: 275, distance: 55.7
click at [783, 223] on div at bounding box center [779, 256] width 370 height 322
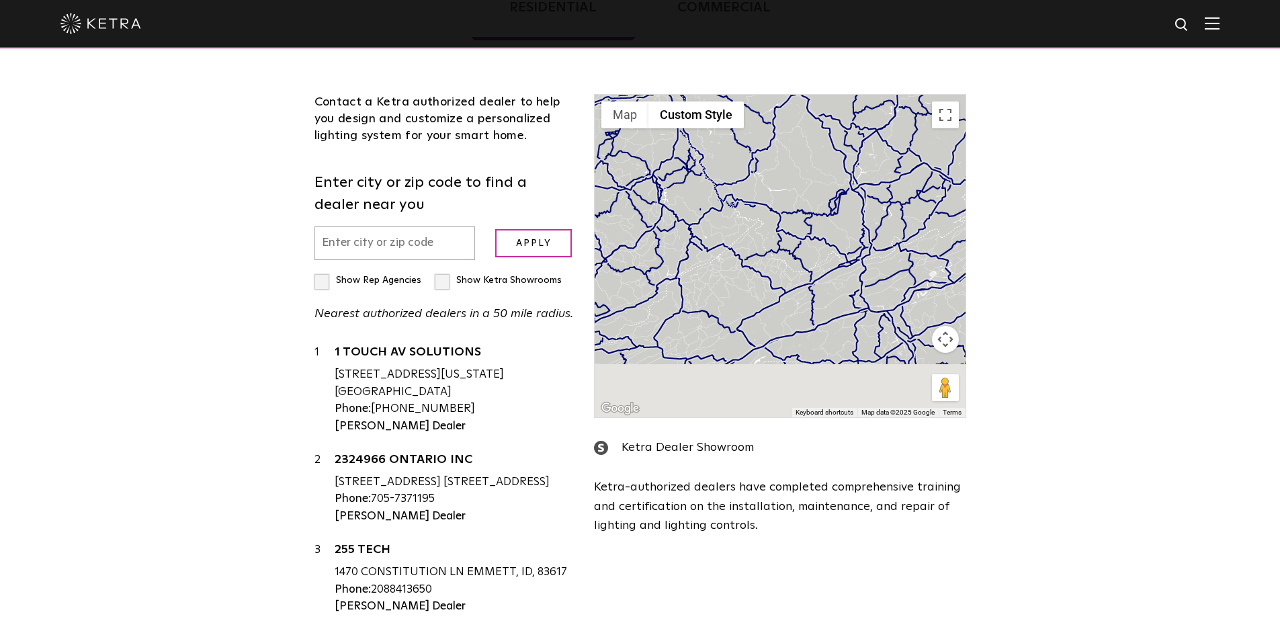
drag, startPoint x: 850, startPoint y: 366, endPoint x: 777, endPoint y: 93, distance: 282.4
click at [774, 87] on div "Contact a [PERSON_NAME] authorized dealer to help you design and customize a pe…" at bounding box center [640, 347] width 672 height 586
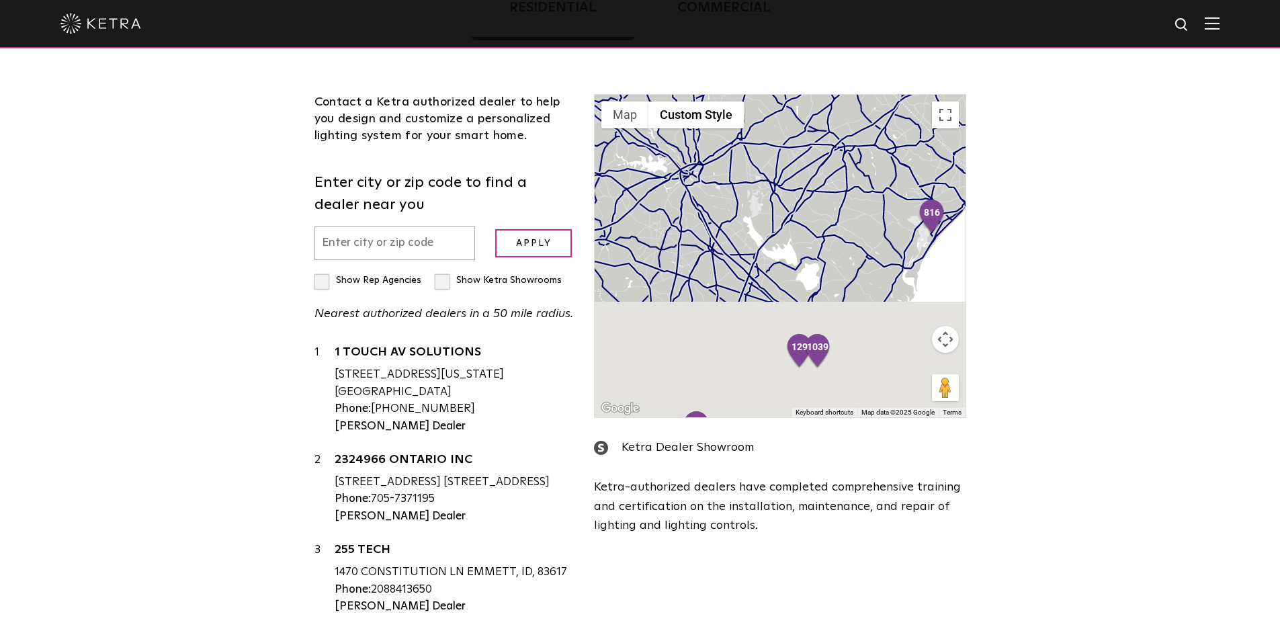
drag, startPoint x: 883, startPoint y: 359, endPoint x: 739, endPoint y: 105, distance: 292.7
click at [731, 81] on div "Contact a [PERSON_NAME] authorized dealer to help you design and customize a pe…" at bounding box center [640, 347] width 672 height 586
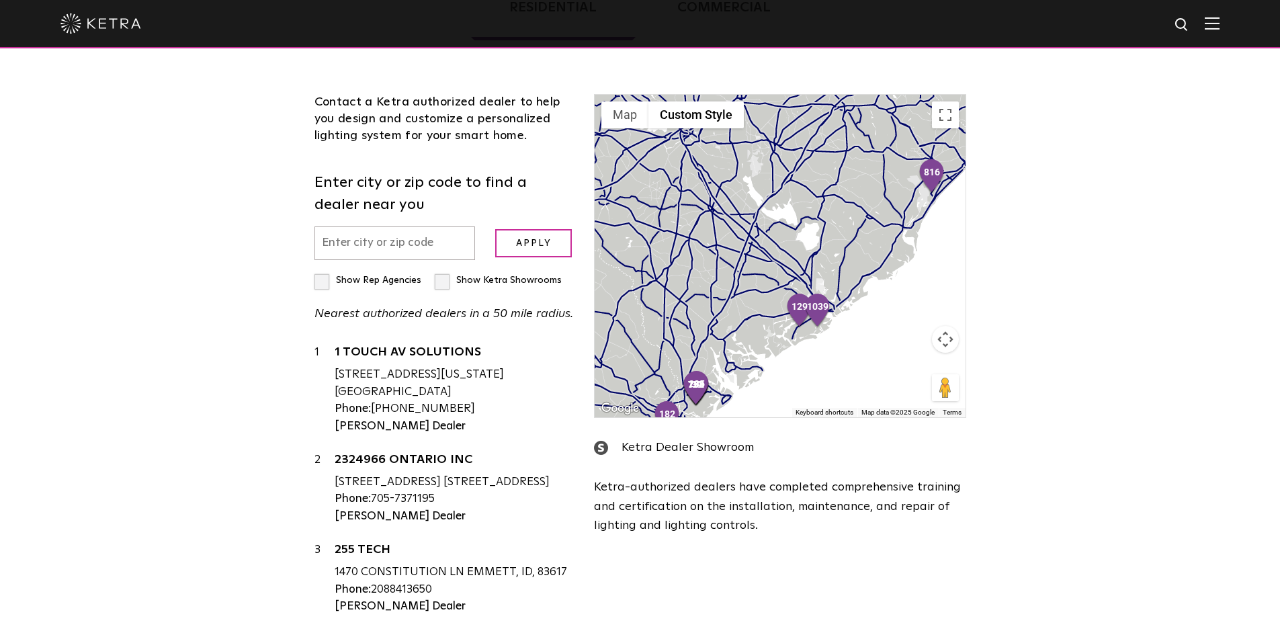
scroll to position [477, 0]
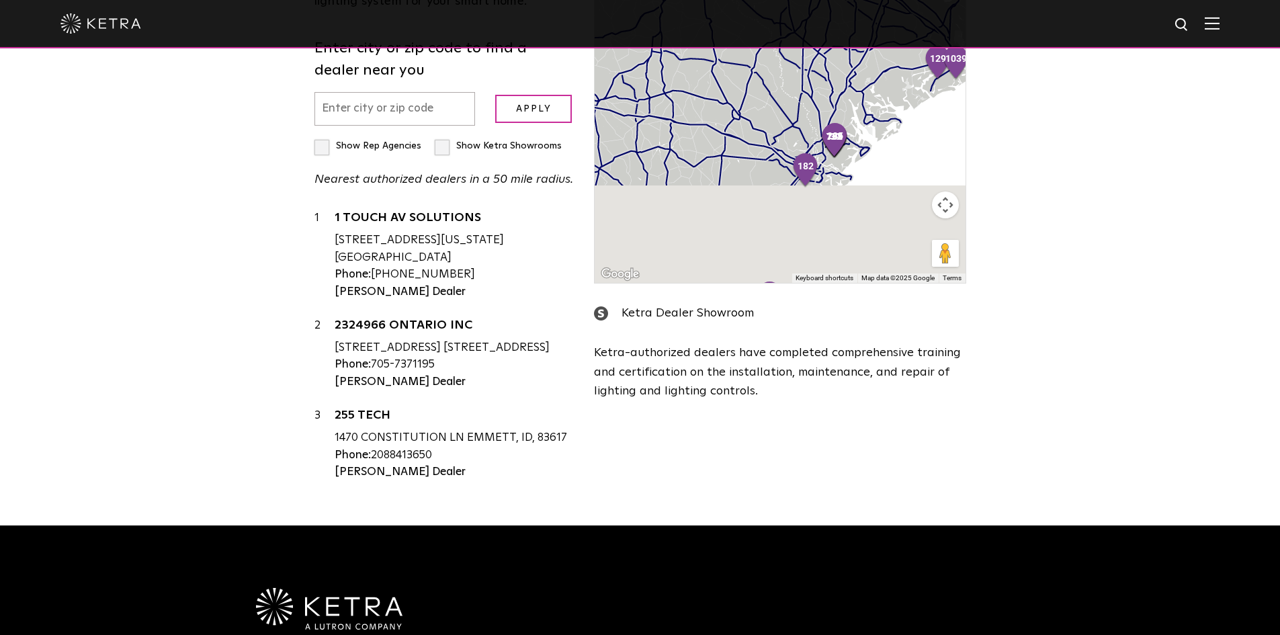
drag, startPoint x: 908, startPoint y: 95, endPoint x: 916, endPoint y: 13, distance: 82.3
click at [921, 6] on body "Solutions Commercial Residential Products Commercial Products Residential Produ…" at bounding box center [640, 239] width 1280 height 1432
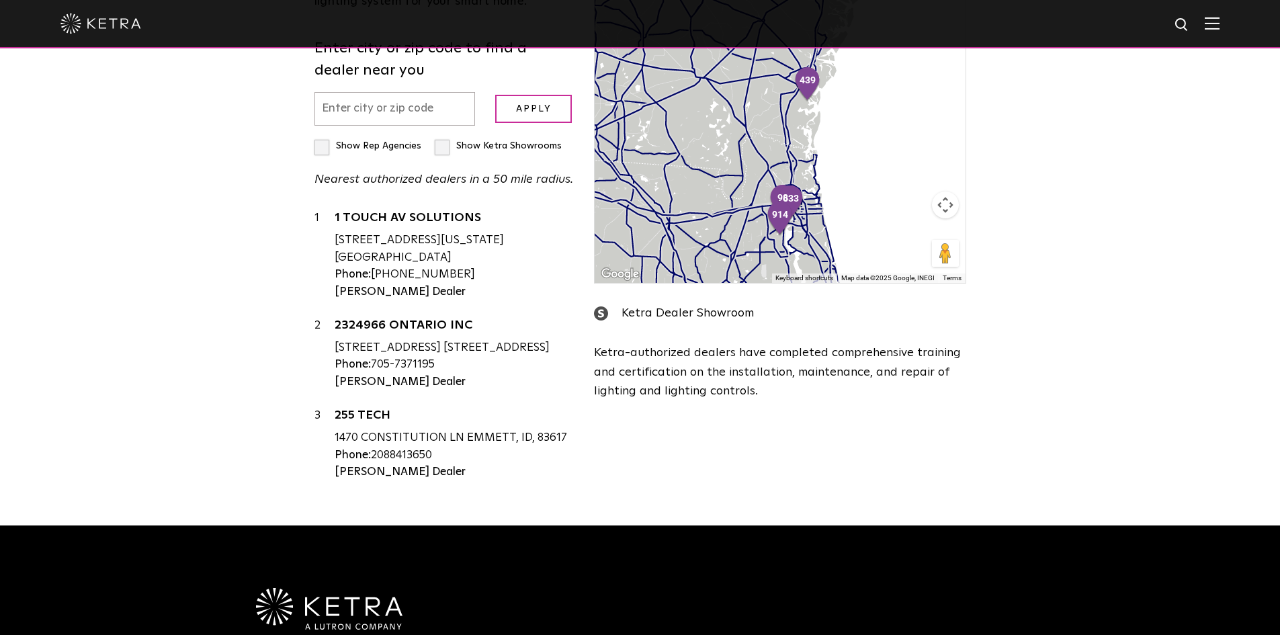
drag, startPoint x: 846, startPoint y: 212, endPoint x: 862, endPoint y: 164, distance: 51.0
click at [863, 48] on body "Solutions Commercial Residential Products Commercial Products Residential Produ…" at bounding box center [640, 239] width 1280 height 1432
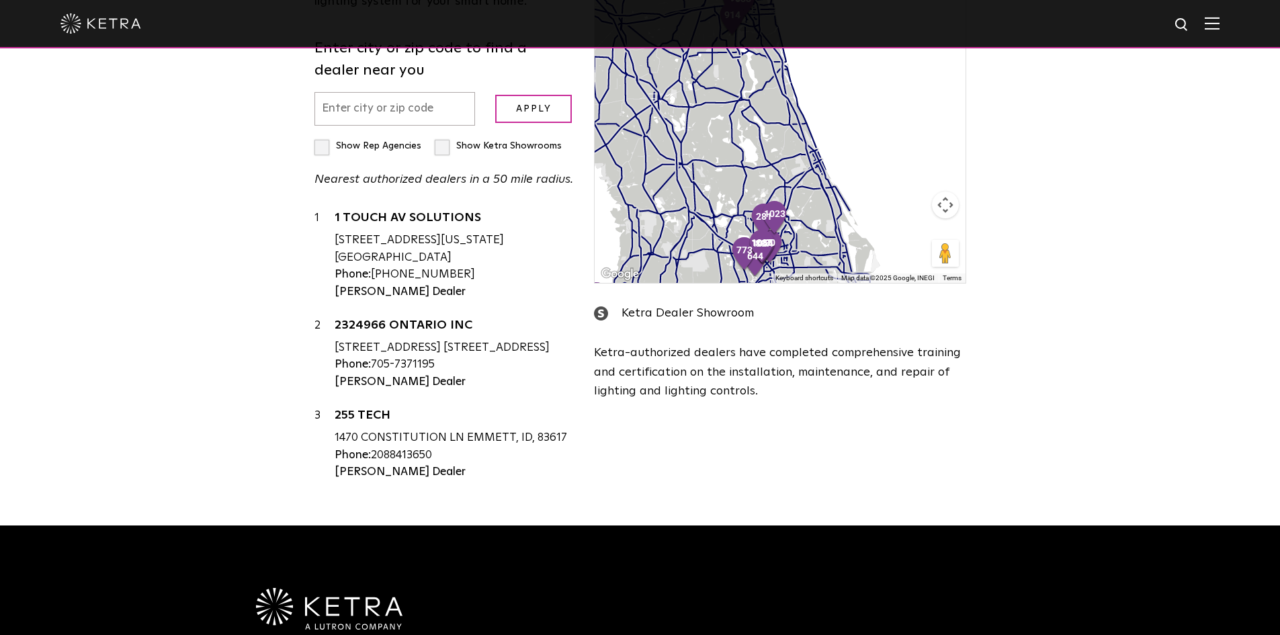
drag, startPoint x: 871, startPoint y: 223, endPoint x: 826, endPoint y: 76, distance: 154.0
click at [826, 85] on div at bounding box center [779, 121] width 370 height 322
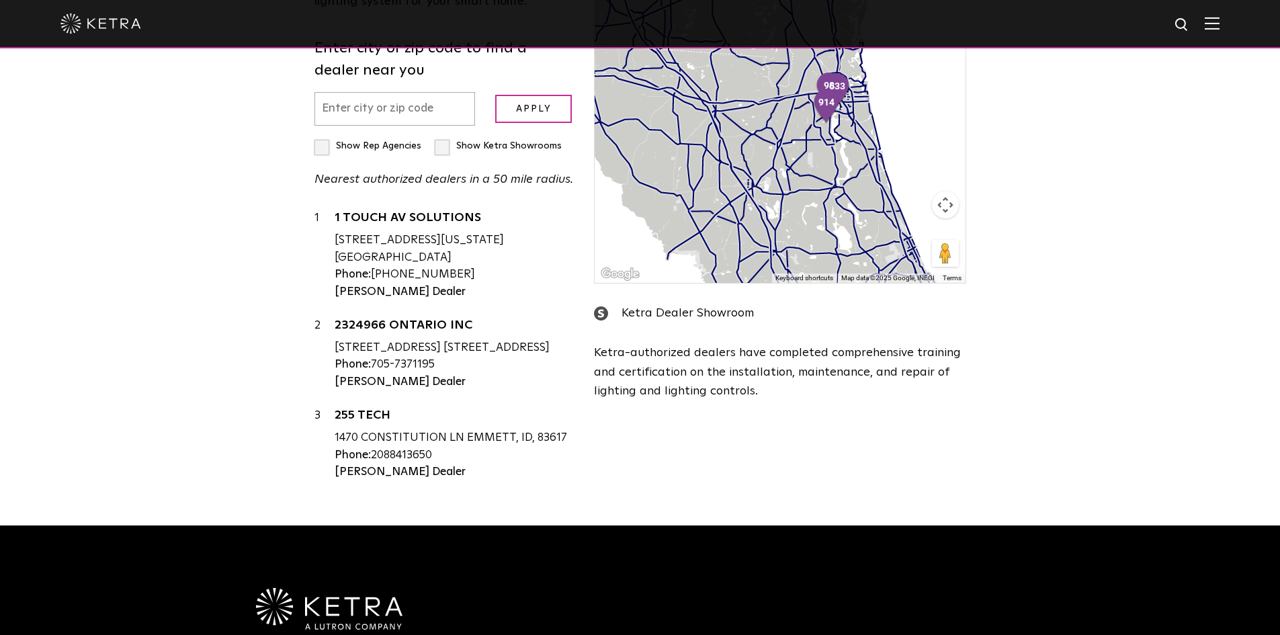
drag, startPoint x: 831, startPoint y: 215, endPoint x: 922, endPoint y: 253, distance: 98.8
click at [944, 271] on div at bounding box center [779, 121] width 370 height 322
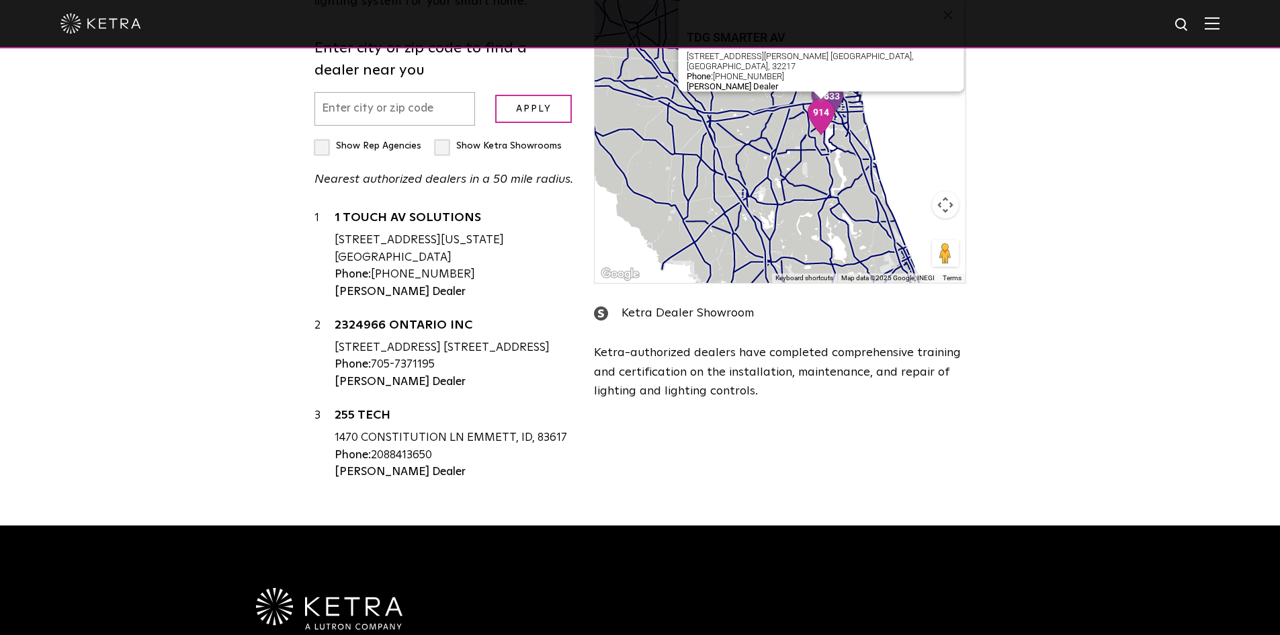
click at [823, 113] on img "914" at bounding box center [821, 117] width 28 height 36
click at [821, 120] on img "914" at bounding box center [821, 117] width 28 height 36
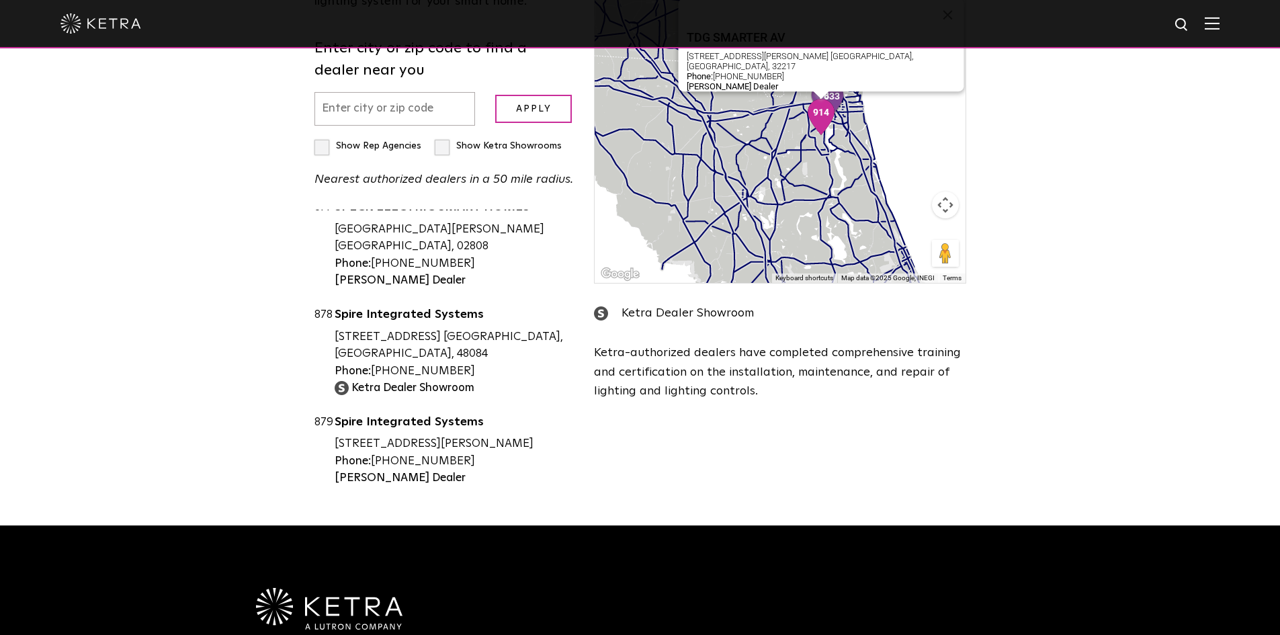
scroll to position [91915, 0]
